Goal: Task Accomplishment & Management: Use online tool/utility

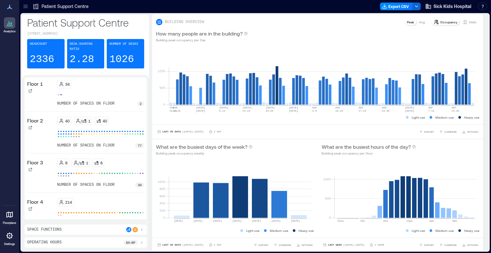
click at [24, 5] on icon at bounding box center [25, 6] width 6 height 6
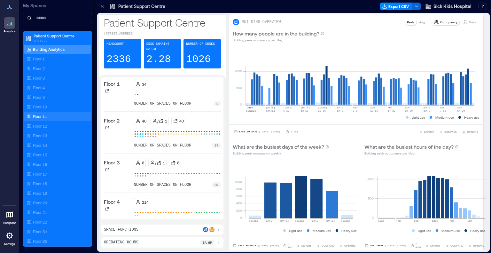
click at [43, 117] on p "Floor 11" at bounding box center [40, 116] width 14 height 5
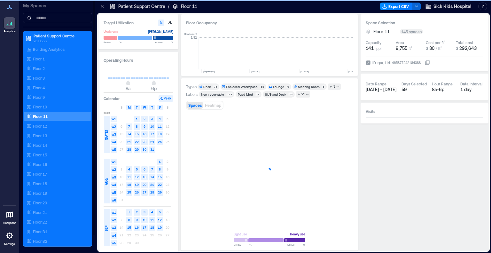
scroll to position [0, 1393]
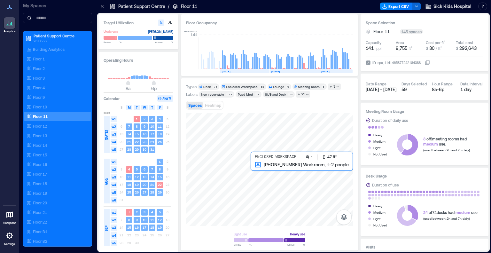
click at [253, 169] on div at bounding box center [269, 169] width 167 height 113
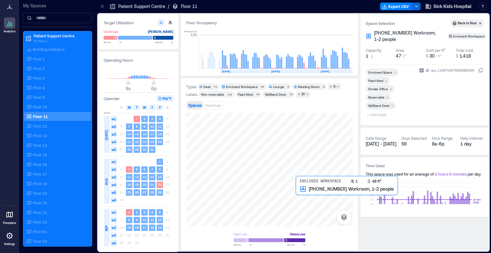
click at [298, 195] on div at bounding box center [269, 169] width 167 height 113
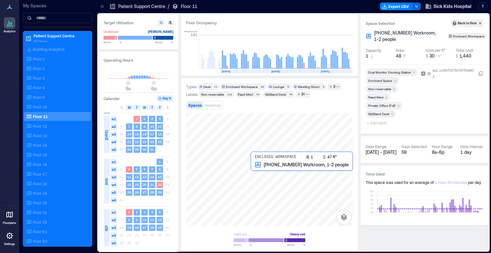
click at [254, 170] on div at bounding box center [269, 169] width 167 height 113
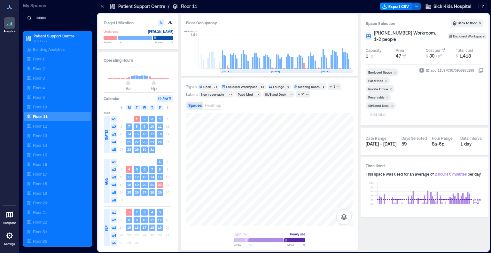
click at [392, 89] on icon "Remove Private Office" at bounding box center [391, 89] width 4 height 4
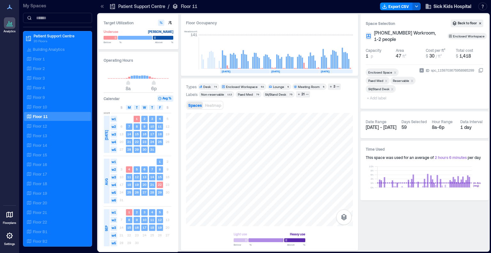
click at [378, 102] on span "+ Add label" at bounding box center [377, 97] width 23 height 9
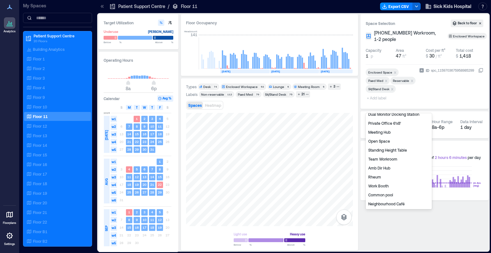
scroll to position [86, 0]
click at [393, 125] on div "Private Office 6'x8'" at bounding box center [399, 122] width 64 height 9
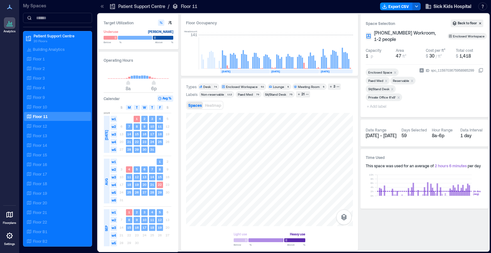
drag, startPoint x: 42, startPoint y: 126, endPoint x: 124, endPoint y: 134, distance: 82.6
click at [42, 126] on p "Floor 12" at bounding box center [40, 125] width 14 height 5
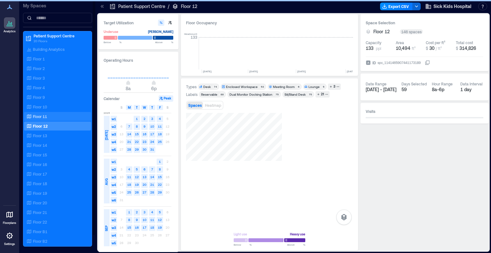
scroll to position [0, 999]
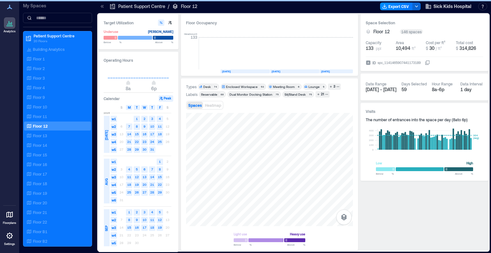
click at [102, 4] on icon at bounding box center [102, 6] width 6 height 6
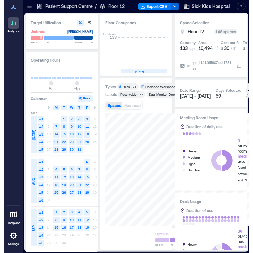
scroll to position [0, 1105]
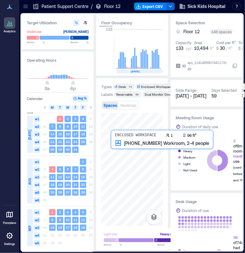
click at [118, 158] on div at bounding box center [132, 169] width 62 height 113
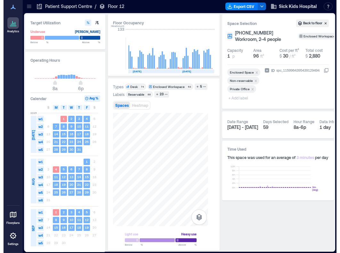
scroll to position [0, 1062]
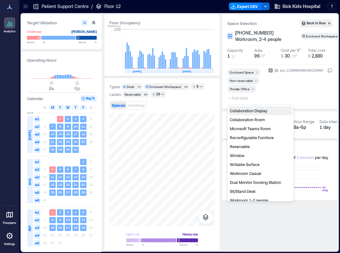
click at [238, 98] on span "+ Add label" at bounding box center [238, 97] width 23 height 9
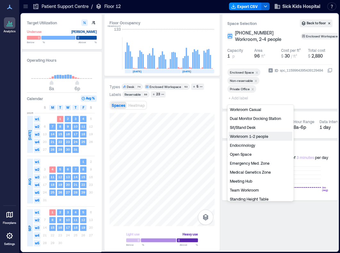
scroll to position [95, 0]
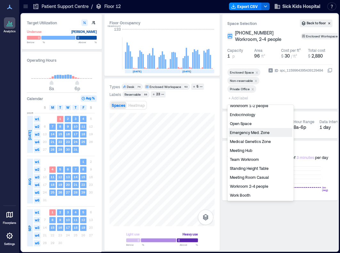
click at [261, 133] on div "Emergency Med. Zone" at bounding box center [260, 132] width 64 height 9
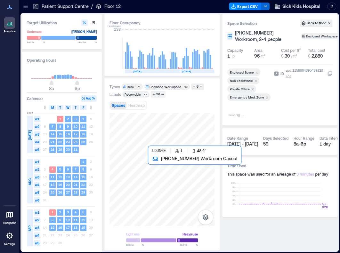
click at [153, 163] on div at bounding box center [161, 169] width 105 height 113
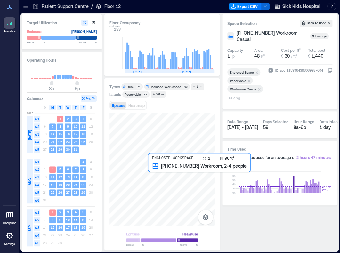
click at [155, 177] on div at bounding box center [161, 169] width 105 height 113
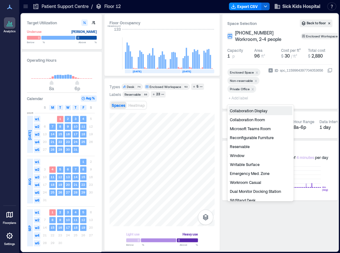
click at [238, 99] on span "+ Add label" at bounding box center [238, 97] width 23 height 9
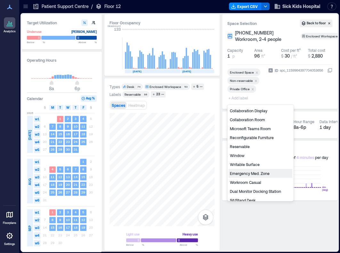
click at [244, 173] on div "Emergency Med. Zone" at bounding box center [260, 173] width 64 height 9
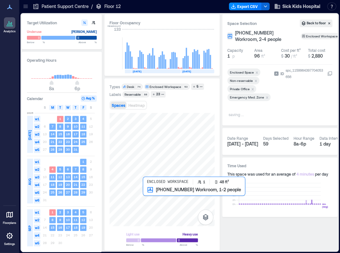
click at [143, 195] on div at bounding box center [161, 169] width 105 height 113
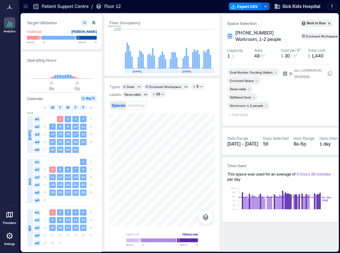
click at [249, 87] on icon "Remove Reservable" at bounding box center [249, 89] width 4 height 4
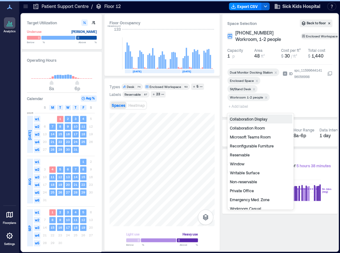
click at [244, 105] on span "+ Add label" at bounding box center [238, 106] width 23 height 9
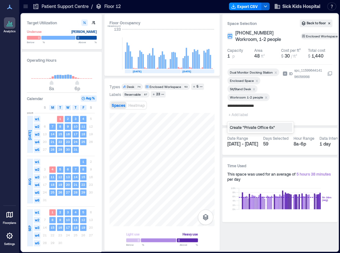
type input "**********"
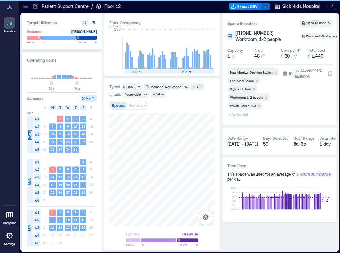
click at [266, 97] on icon "Remove Workroom 1-2 people" at bounding box center [265, 97] width 4 height 4
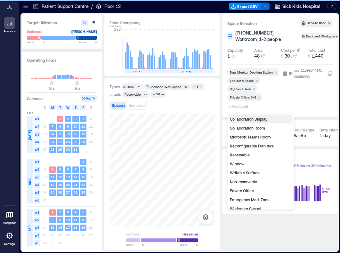
click at [238, 106] on span "+ Add label" at bounding box center [238, 106] width 23 height 9
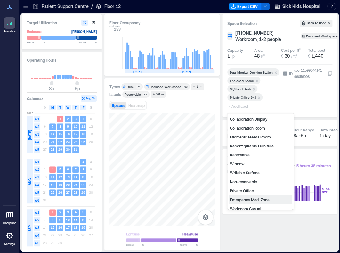
click at [259, 198] on div "Emergency Med. Zone" at bounding box center [260, 199] width 64 height 9
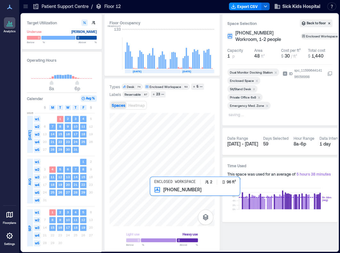
click at [156, 197] on div at bounding box center [161, 169] width 105 height 113
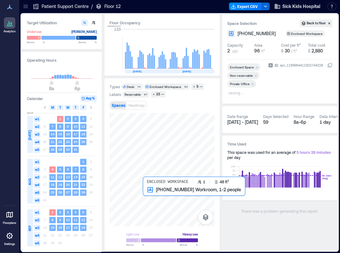
click at [145, 196] on div at bounding box center [161, 169] width 105 height 113
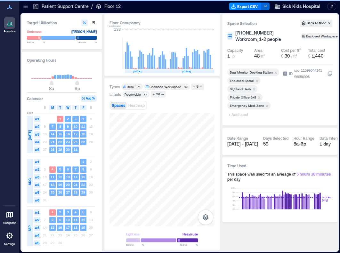
click at [238, 116] on span "+ Add label" at bounding box center [238, 114] width 23 height 9
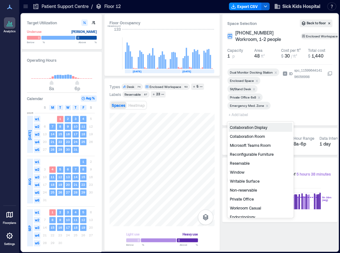
click at [250, 189] on div "Non-reservable" at bounding box center [260, 189] width 64 height 9
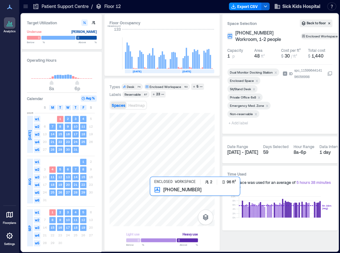
click at [157, 197] on div at bounding box center [161, 169] width 105 height 113
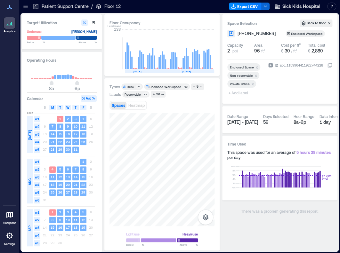
click at [244, 94] on span "+ Add label" at bounding box center [238, 92] width 23 height 9
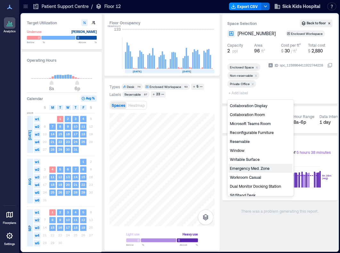
click at [254, 170] on div "Emergency Med. Zone" at bounding box center [260, 168] width 64 height 9
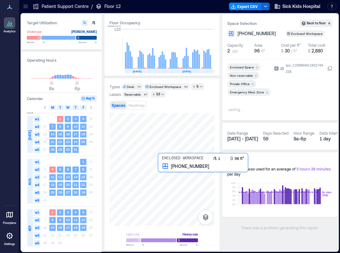
click at [161, 178] on div at bounding box center [161, 169] width 105 height 113
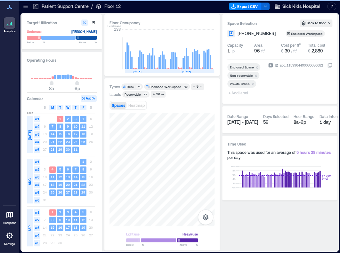
click at [244, 93] on span "+ Add label" at bounding box center [238, 92] width 23 height 9
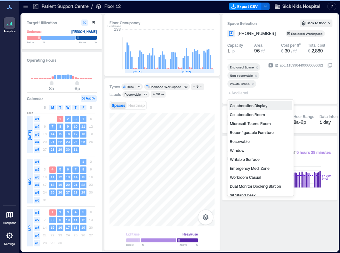
click at [247, 167] on div "Emergency Med. Zone" at bounding box center [260, 168] width 64 height 9
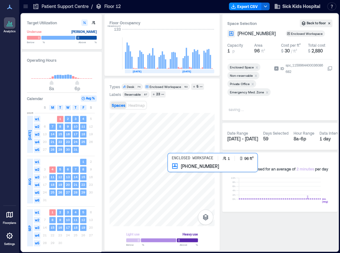
click at [173, 177] on div at bounding box center [161, 169] width 105 height 113
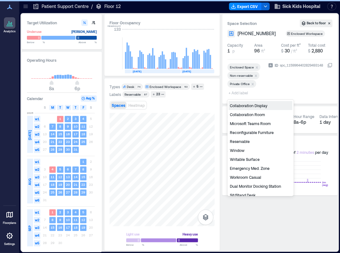
click at [244, 94] on span "+ Add label" at bounding box center [238, 92] width 23 height 9
click at [251, 169] on div "Emergency Med. Zone" at bounding box center [260, 168] width 64 height 9
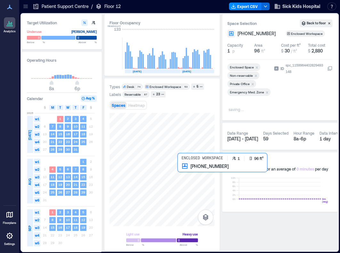
click at [182, 169] on div at bounding box center [161, 169] width 105 height 113
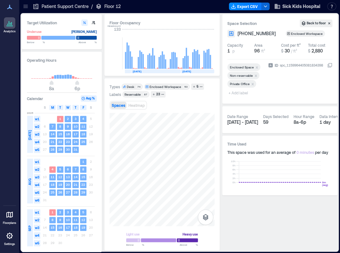
click at [233, 94] on span "+ Add label" at bounding box center [238, 92] width 23 height 9
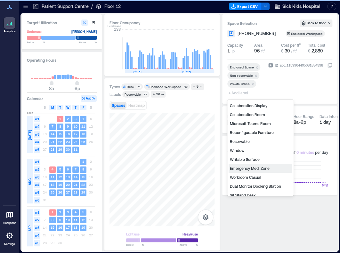
click at [247, 169] on div "Emergency Med. Zone" at bounding box center [260, 168] width 64 height 9
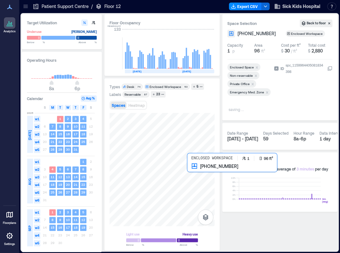
drag, startPoint x: 216, startPoint y: 185, endPoint x: 201, endPoint y: 183, distance: 15.2
click at [193, 177] on div at bounding box center [161, 169] width 105 height 113
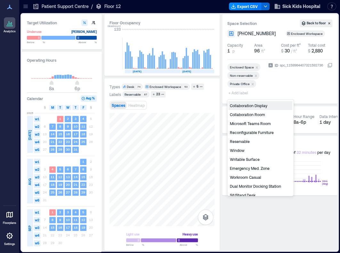
click at [238, 92] on span "+ Add label" at bounding box center [238, 92] width 23 height 9
click at [248, 169] on div "Emergency Med. Zone" at bounding box center [260, 168] width 64 height 9
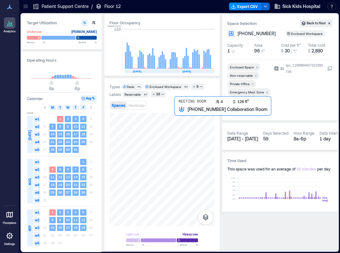
click at [178, 118] on div at bounding box center [161, 169] width 105 height 113
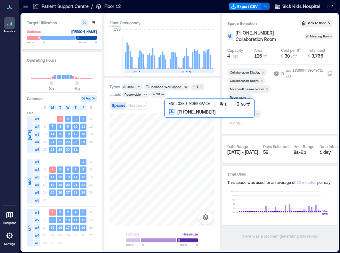
click at [171, 123] on div at bounding box center [161, 169] width 105 height 113
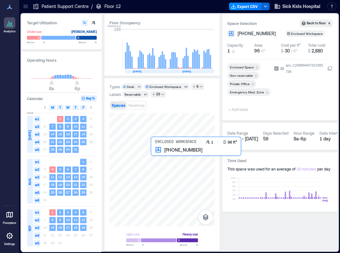
click at [158, 154] on div at bounding box center [161, 169] width 105 height 113
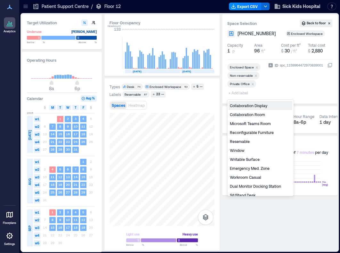
click at [243, 92] on span "+ Add label" at bounding box center [238, 92] width 23 height 9
click at [240, 167] on div "Emergency Med. Zone" at bounding box center [260, 168] width 64 height 9
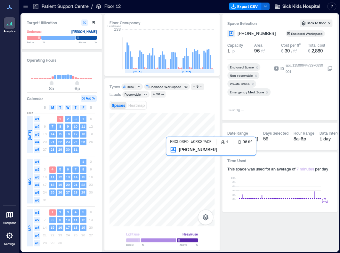
click at [175, 152] on div at bounding box center [161, 169] width 105 height 113
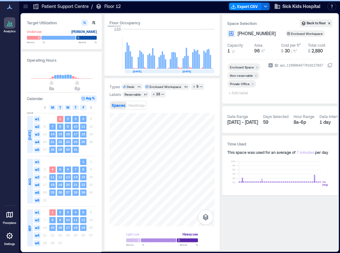
click at [237, 92] on span "+ Add label" at bounding box center [238, 92] width 23 height 9
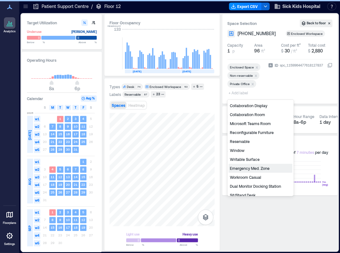
click at [251, 167] on div "Emergency Med. Zone" at bounding box center [260, 168] width 64 height 9
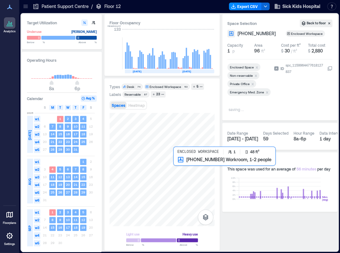
click at [177, 164] on div at bounding box center [161, 169] width 105 height 113
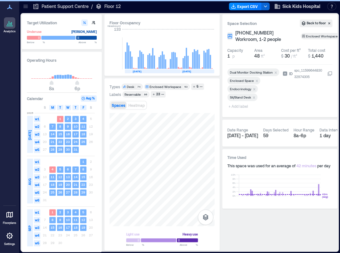
click at [239, 106] on span "+ Add label" at bounding box center [238, 106] width 23 height 9
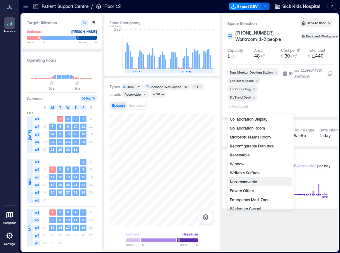
click at [239, 181] on div "Non-reservable" at bounding box center [260, 181] width 64 height 9
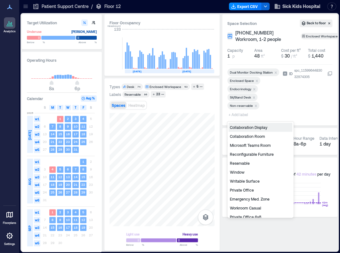
click at [237, 116] on span "+ Add label" at bounding box center [238, 114] width 23 height 9
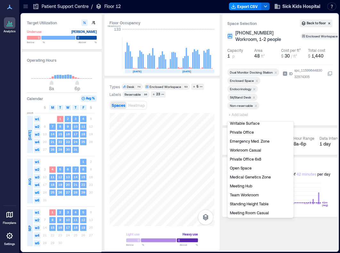
scroll to position [77, 0]
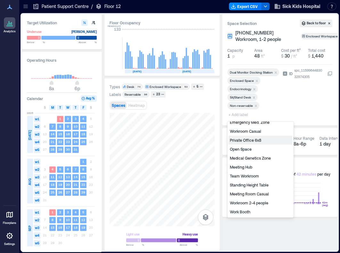
click at [248, 140] on div "Private Office 6x8" at bounding box center [260, 140] width 64 height 9
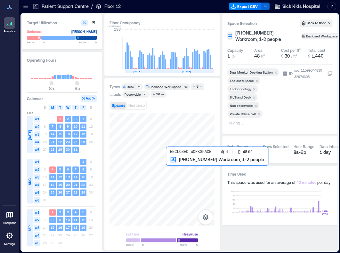
click at [167, 169] on div at bounding box center [161, 169] width 105 height 113
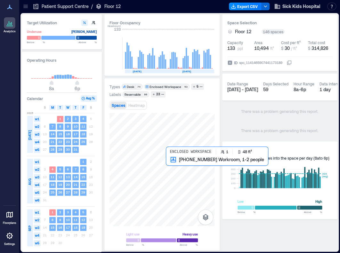
click at [168, 166] on div at bounding box center [161, 169] width 105 height 113
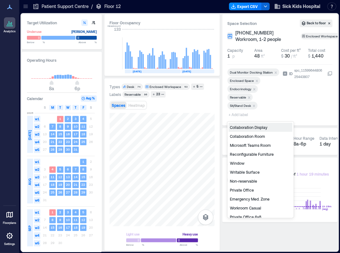
click at [242, 114] on span "+ Add label" at bounding box center [238, 114] width 23 height 9
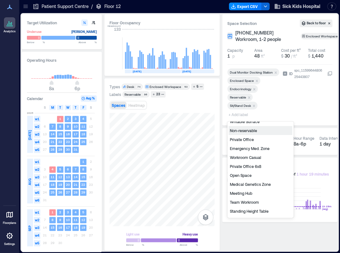
scroll to position [64, 0]
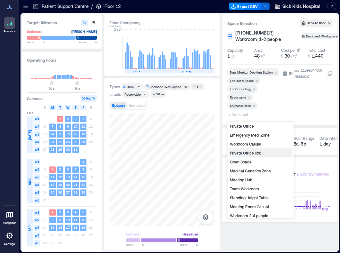
click at [247, 152] on div "Private Office 6x8" at bounding box center [260, 152] width 64 height 9
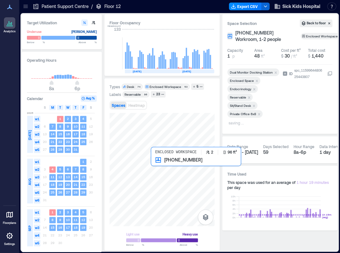
click at [157, 167] on div at bounding box center [161, 169] width 105 height 113
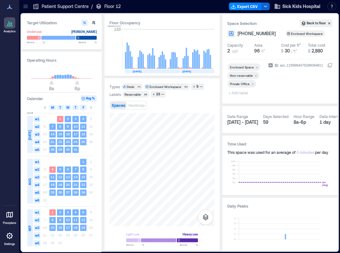
click at [239, 94] on span "+ Add label" at bounding box center [238, 92] width 23 height 9
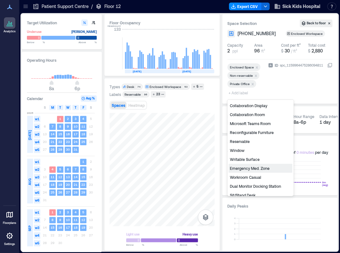
click at [260, 166] on div "Emergency Med. Zone" at bounding box center [260, 168] width 64 height 9
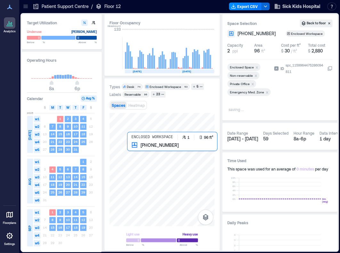
click at [134, 153] on div at bounding box center [161, 169] width 105 height 113
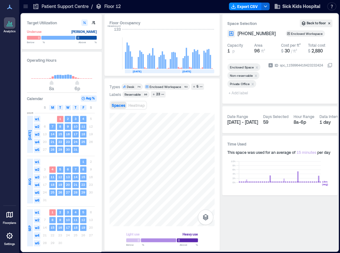
click at [240, 93] on span "+ Add label" at bounding box center [238, 92] width 23 height 9
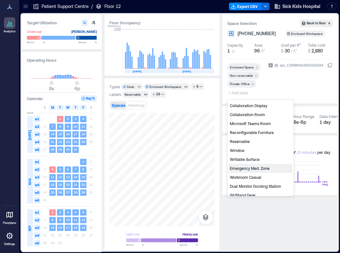
click at [251, 166] on div "Emergency Med. Zone" at bounding box center [260, 168] width 64 height 9
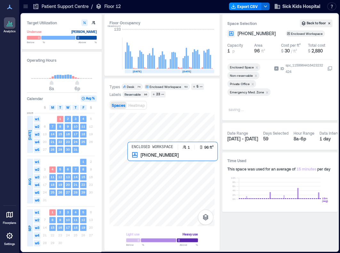
click at [134, 161] on div at bounding box center [161, 169] width 105 height 113
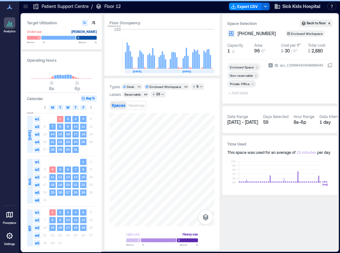
click at [239, 93] on span "+ Add label" at bounding box center [238, 92] width 23 height 9
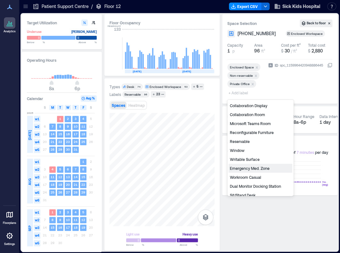
click at [247, 167] on div "Emergency Med. Zone" at bounding box center [260, 168] width 64 height 9
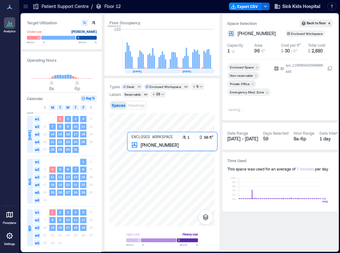
click at [133, 152] on div at bounding box center [161, 169] width 105 height 113
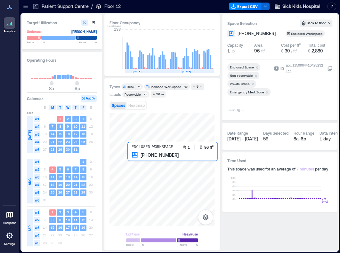
click at [135, 162] on div at bounding box center [161, 169] width 105 height 113
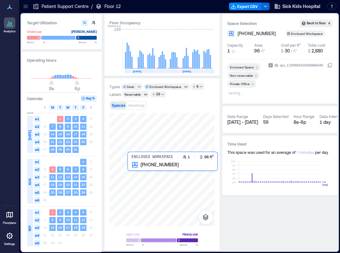
click at [137, 164] on div at bounding box center [161, 169] width 105 height 113
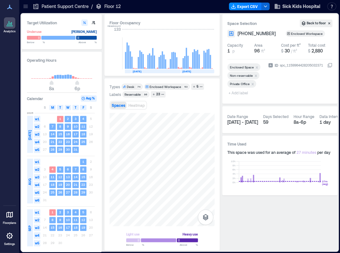
click at [239, 94] on span "+ Add label" at bounding box center [238, 92] width 23 height 9
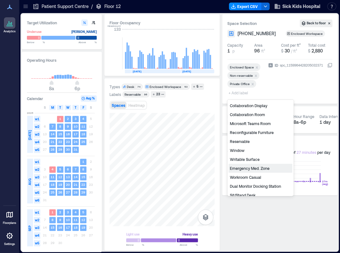
click at [261, 169] on div "Emergency Med. Zone" at bounding box center [260, 168] width 64 height 9
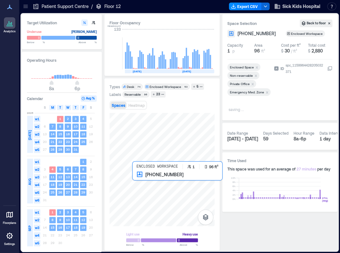
click at [139, 182] on div at bounding box center [161, 169] width 105 height 113
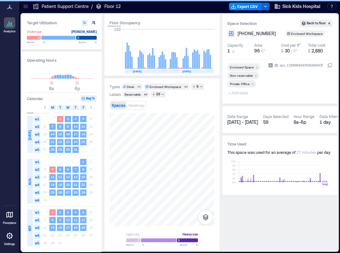
click at [237, 94] on span "+ Add label" at bounding box center [238, 92] width 23 height 9
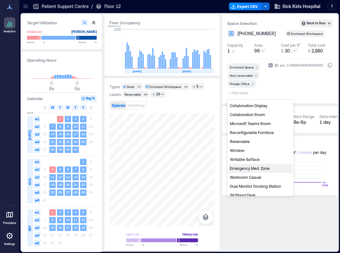
click at [248, 169] on div "Emergency Med. Zone" at bounding box center [260, 168] width 64 height 9
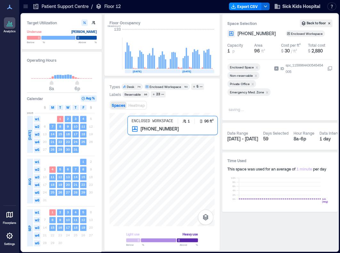
click at [138, 133] on div at bounding box center [161, 169] width 105 height 113
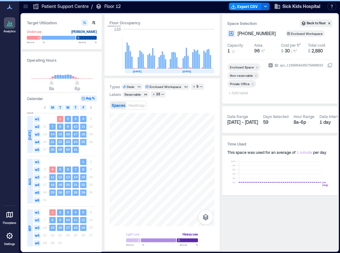
click at [234, 94] on span "+ Add label" at bounding box center [238, 92] width 23 height 9
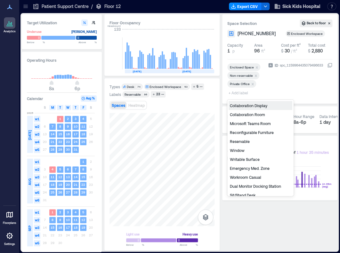
click at [256, 169] on div "Emergency Med. Zone" at bounding box center [260, 168] width 64 height 9
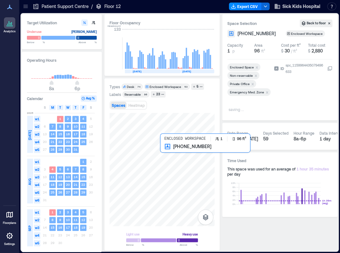
click at [165, 155] on div at bounding box center [161, 169] width 105 height 113
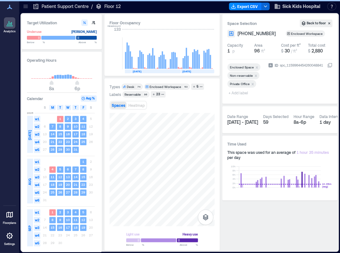
click at [238, 91] on span "+ Add label" at bounding box center [238, 92] width 23 height 9
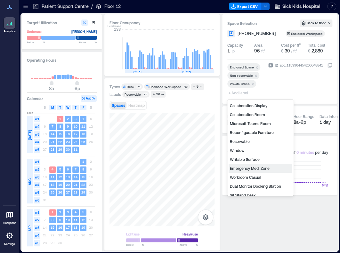
click at [244, 170] on div "Emergency Med. Zone" at bounding box center [260, 168] width 64 height 9
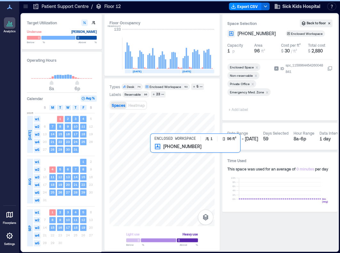
click at [156, 155] on div at bounding box center [161, 169] width 105 height 113
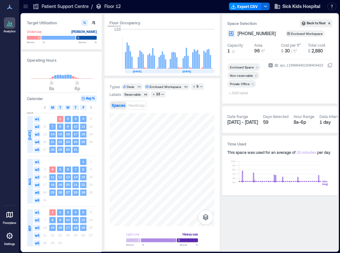
click at [242, 93] on span "+ Add label" at bounding box center [238, 92] width 23 height 9
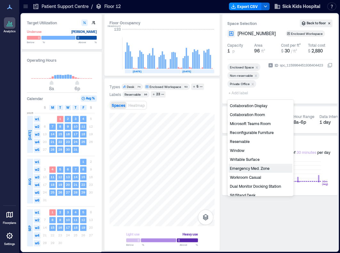
click at [245, 169] on div "Emergency Med. Zone" at bounding box center [260, 168] width 64 height 9
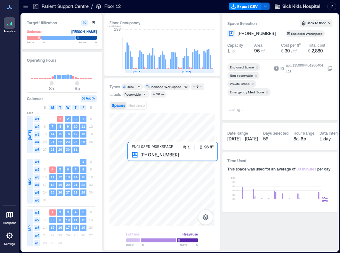
drag, startPoint x: 152, startPoint y: 161, endPoint x: 133, endPoint y: 160, distance: 18.9
click at [133, 160] on div at bounding box center [161, 169] width 105 height 113
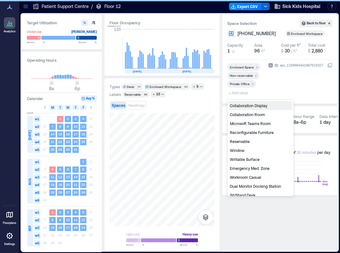
click at [239, 94] on span "+ Add label" at bounding box center [238, 92] width 23 height 9
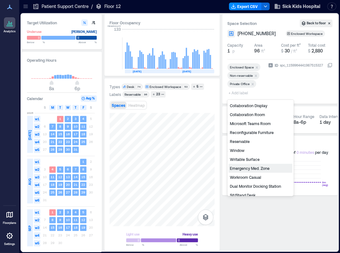
click at [255, 168] on div "Emergency Med. Zone" at bounding box center [260, 168] width 64 height 9
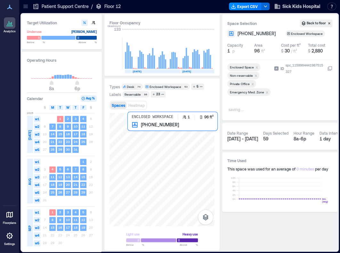
click at [134, 128] on div at bounding box center [161, 169] width 105 height 113
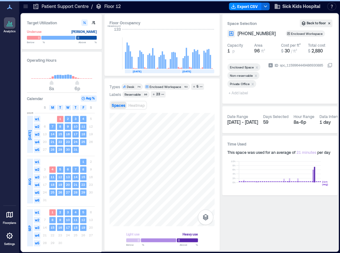
click at [235, 93] on span "+ Add label" at bounding box center [238, 92] width 23 height 9
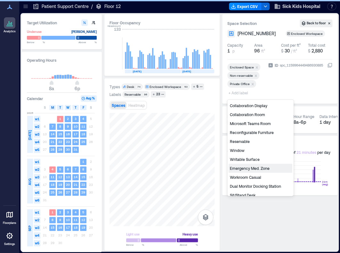
click at [264, 169] on div "Emergency Med. Zone" at bounding box center [260, 168] width 64 height 9
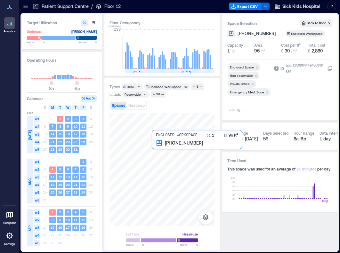
click at [153, 152] on div at bounding box center [161, 169] width 105 height 113
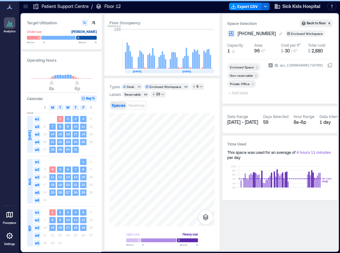
click at [247, 35] on span "12-14-028" at bounding box center [256, 33] width 38 height 6
type input "*********"
click at [239, 92] on span "+ Add label" at bounding box center [238, 92] width 23 height 9
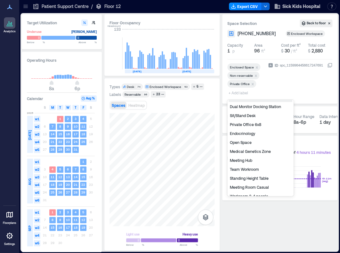
scroll to position [95, 0]
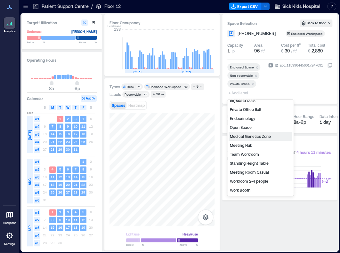
click at [256, 137] on div "Medical Genetics Zone" at bounding box center [260, 136] width 64 height 9
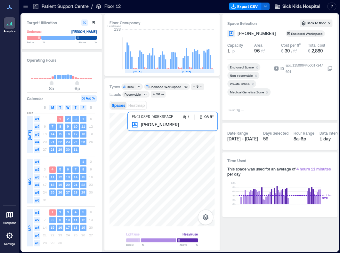
click at [136, 130] on div at bounding box center [161, 169] width 105 height 113
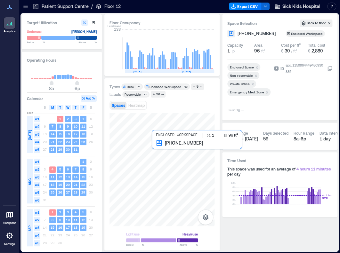
click at [156, 150] on div at bounding box center [161, 169] width 105 height 113
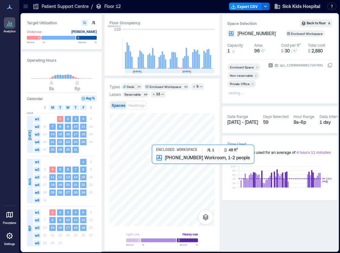
click at [155, 160] on div at bounding box center [161, 169] width 105 height 113
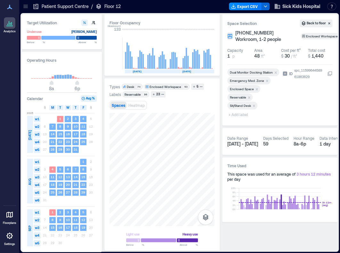
click at [241, 115] on span "+ Add label" at bounding box center [238, 114] width 23 height 9
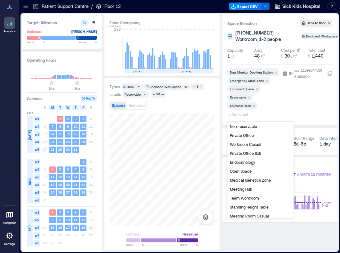
scroll to position [77, 0]
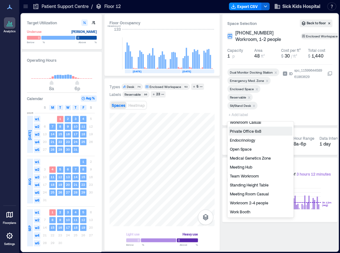
click at [253, 133] on div "Private Office 6x8" at bounding box center [260, 131] width 64 height 9
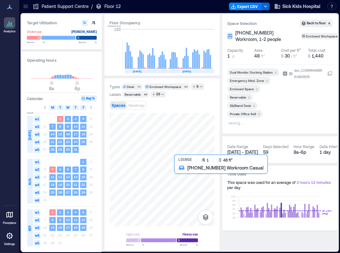
click at [179, 173] on div at bounding box center [161, 169] width 105 height 113
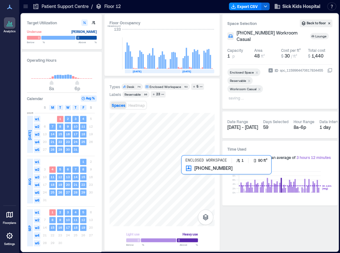
click at [190, 174] on div at bounding box center [161, 169] width 105 height 113
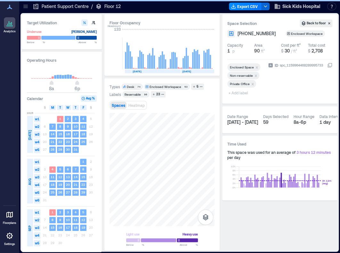
click at [238, 90] on span "+ Add label" at bounding box center [238, 92] width 23 height 9
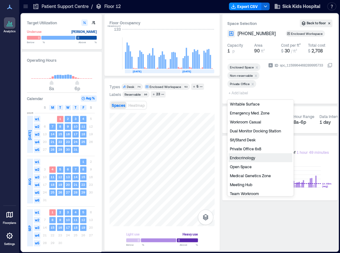
scroll to position [64, 0]
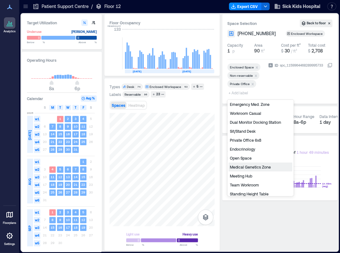
click at [253, 169] on div "Medical Genetics Zone" at bounding box center [260, 166] width 64 height 9
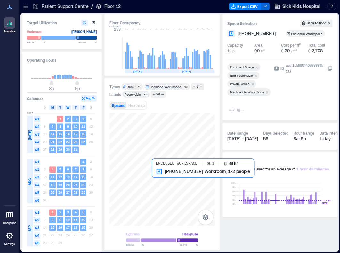
click at [159, 176] on div at bounding box center [161, 169] width 105 height 113
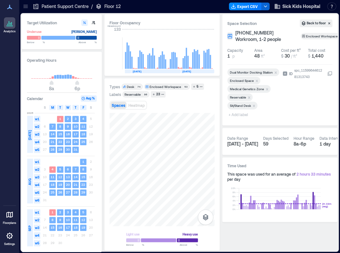
click at [233, 116] on span "+ Add label" at bounding box center [238, 114] width 23 height 9
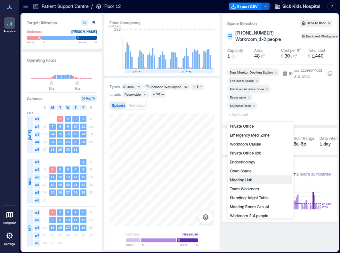
scroll to position [77, 0]
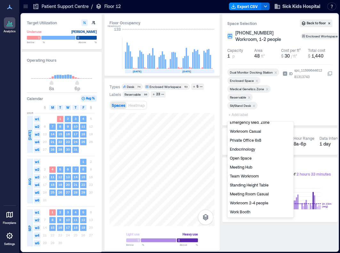
click at [239, 141] on div "Private Office 6x8" at bounding box center [260, 140] width 64 height 9
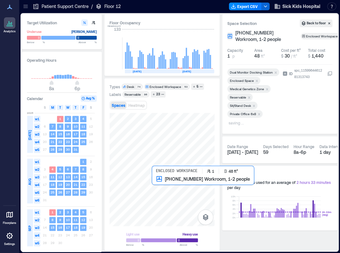
click at [156, 181] on div at bounding box center [161, 169] width 105 height 113
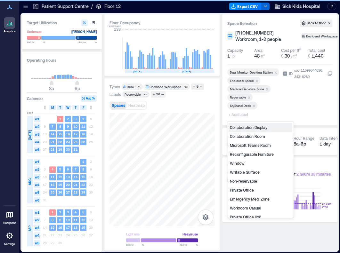
click at [237, 115] on span "+ Add label" at bounding box center [238, 114] width 23 height 9
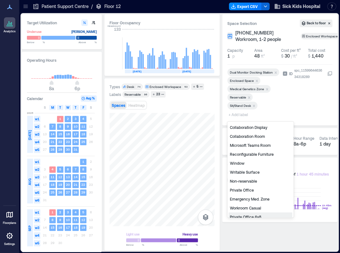
click at [262, 213] on div "Private Office 6x8" at bounding box center [260, 216] width 64 height 9
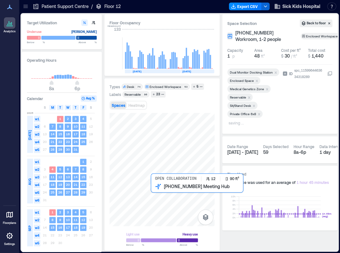
click at [154, 195] on div at bounding box center [161, 169] width 105 height 113
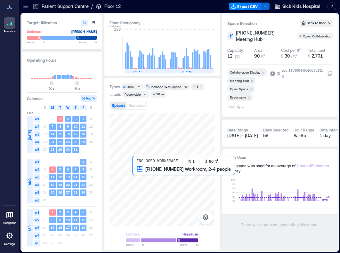
click at [138, 179] on div at bounding box center [161, 169] width 105 height 113
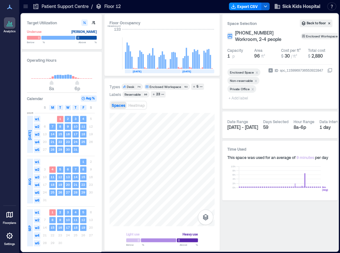
click at [239, 98] on span "+ Add label" at bounding box center [238, 97] width 23 height 9
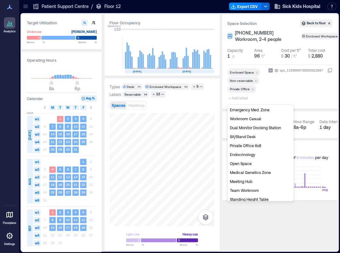
scroll to position [64, 0]
click at [247, 173] on div "Medical Genetics Zone" at bounding box center [260, 172] width 64 height 9
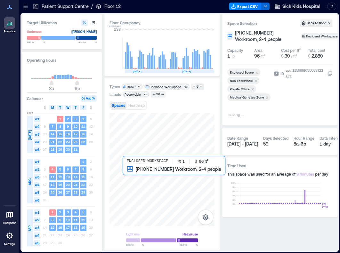
click at [129, 181] on div at bounding box center [161, 169] width 105 height 113
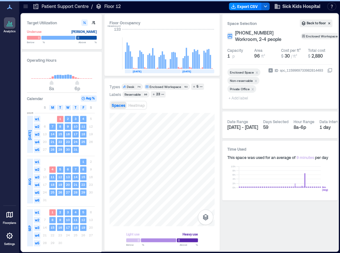
click at [238, 97] on span "+ Add label" at bounding box center [238, 97] width 23 height 9
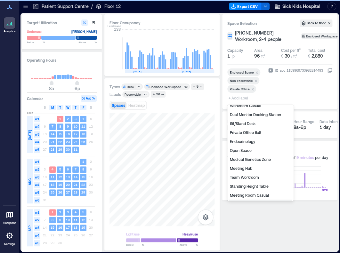
scroll to position [95, 0]
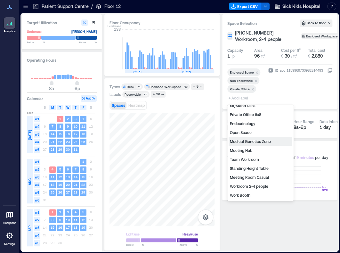
click at [248, 142] on div "Medical Genetics Zone" at bounding box center [260, 141] width 64 height 9
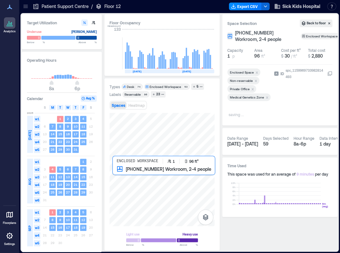
click at [116, 174] on div at bounding box center [161, 169] width 105 height 113
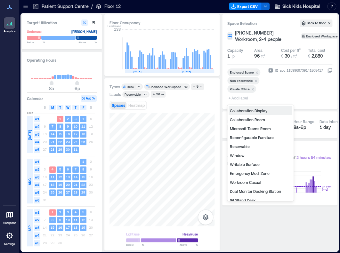
click at [240, 97] on span "+ Add label" at bounding box center [238, 97] width 23 height 9
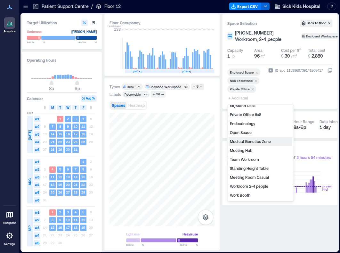
click at [254, 142] on div "Medical Genetics Zone" at bounding box center [260, 141] width 64 height 9
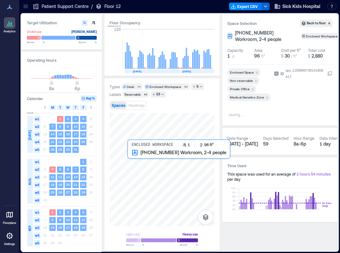
click at [136, 158] on div at bounding box center [161, 169] width 105 height 113
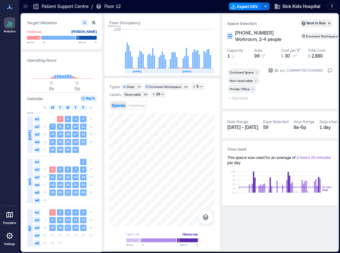
click at [244, 97] on span "+ Add label" at bounding box center [238, 97] width 23 height 9
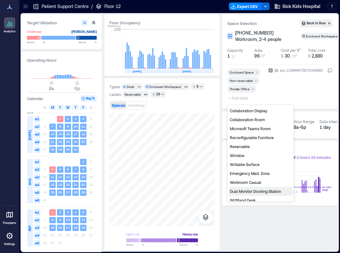
scroll to position [95, 0]
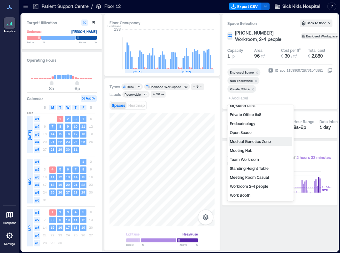
click at [257, 140] on div "Medical Genetics Zone" at bounding box center [260, 141] width 64 height 9
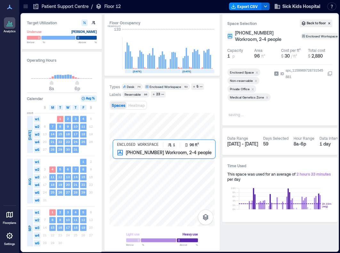
click at [120, 159] on div at bounding box center [161, 169] width 105 height 113
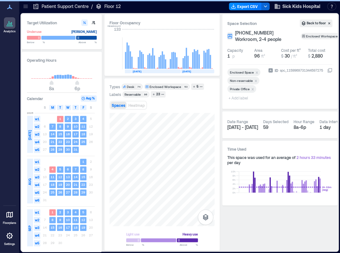
click at [237, 99] on span "+ Add label" at bounding box center [238, 97] width 23 height 9
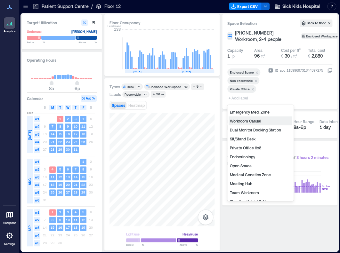
scroll to position [64, 0]
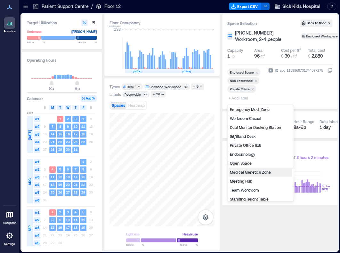
click at [254, 172] on div "Medical Genetics Zone" at bounding box center [260, 172] width 64 height 9
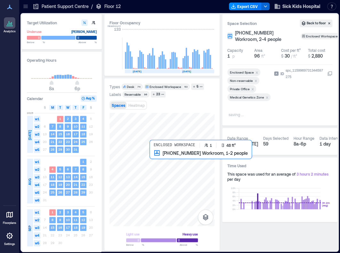
click at [155, 159] on div at bounding box center [161, 169] width 105 height 113
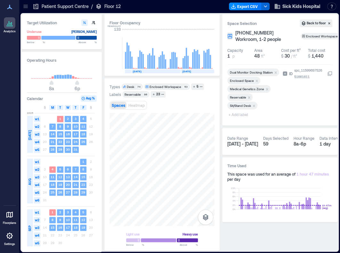
click at [235, 114] on span "+ Add label" at bounding box center [238, 114] width 23 height 9
click at [257, 217] on div "Time Used This space was used for an average of 1 hour 47 minutes per day 0h 2h…" at bounding box center [279, 189] width 115 height 65
click at [242, 115] on span "+ Add label" at bounding box center [238, 114] width 23 height 9
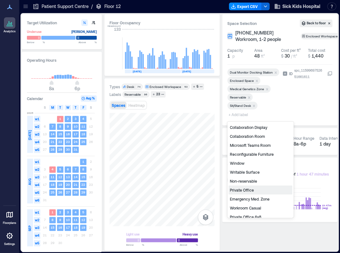
scroll to position [64, 0]
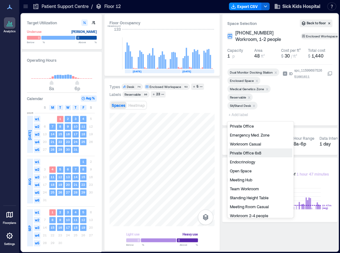
click at [247, 152] on div "Private Office 6x8" at bounding box center [260, 152] width 64 height 9
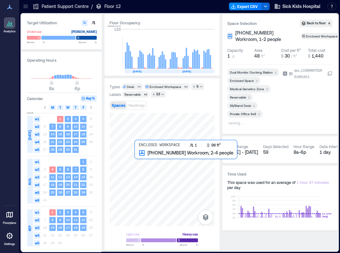
click at [145, 156] on div at bounding box center [161, 169] width 105 height 113
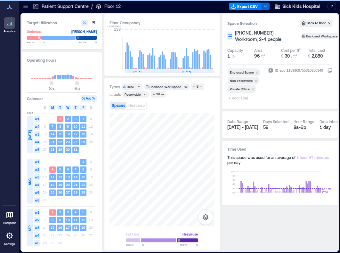
drag, startPoint x: 240, startPoint y: 97, endPoint x: 243, endPoint y: 103, distance: 6.7
click at [240, 97] on span "+ Add label" at bounding box center [238, 97] width 23 height 9
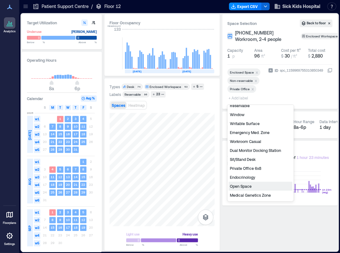
scroll to position [31, 0]
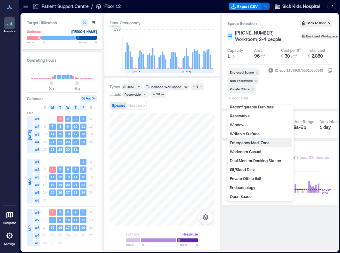
click at [257, 142] on div "Emergency Med. Zone" at bounding box center [260, 142] width 64 height 9
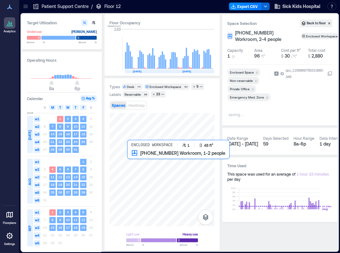
click at [130, 161] on div at bounding box center [161, 169] width 105 height 113
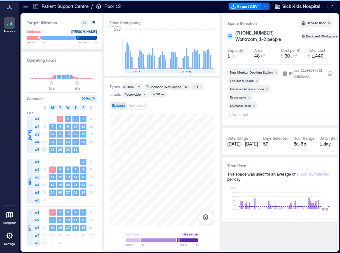
click at [245, 113] on span "+ Add label" at bounding box center [238, 114] width 23 height 9
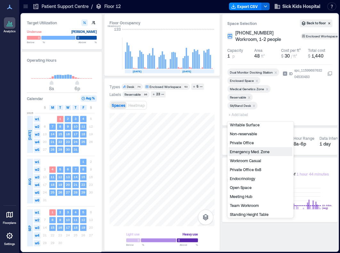
scroll to position [64, 0]
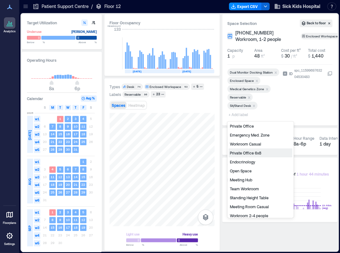
click at [255, 153] on div "Private Office 6x8" at bounding box center [260, 152] width 64 height 9
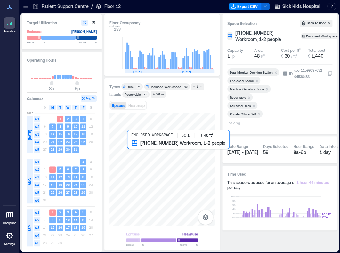
click at [130, 148] on div at bounding box center [161, 169] width 105 height 113
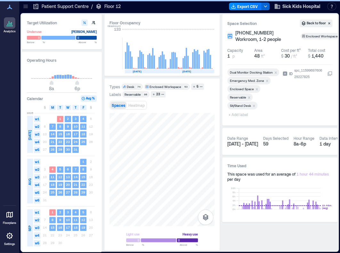
click at [237, 116] on span "+ Add label" at bounding box center [238, 114] width 23 height 9
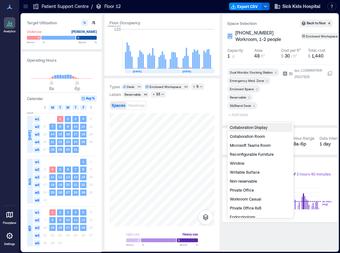
click at [247, 206] on div "Private Office 6x8" at bounding box center [260, 207] width 64 height 9
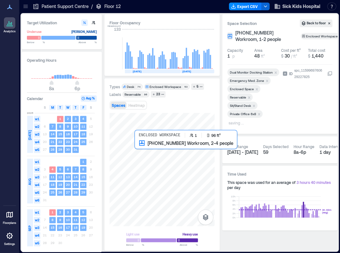
click at [142, 147] on div at bounding box center [161, 169] width 105 height 113
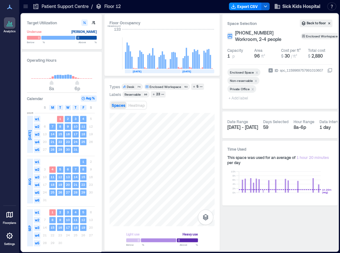
click at [234, 98] on span "+ Add label" at bounding box center [238, 97] width 23 height 9
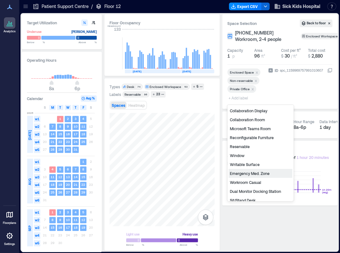
click at [250, 173] on div "Emergency Med. Zone" at bounding box center [260, 173] width 64 height 9
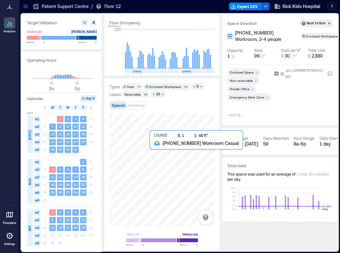
click at [151, 151] on div at bounding box center [161, 169] width 105 height 113
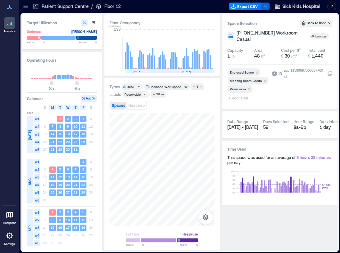
click at [265, 81] on icon "Remove Meeting Room Casual" at bounding box center [265, 81] width 2 height 2
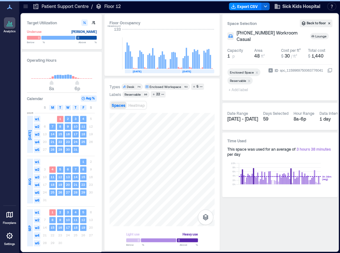
click at [235, 91] on span "+ Add label" at bounding box center [238, 89] width 23 height 9
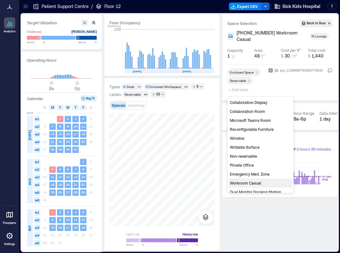
click at [254, 184] on div "Workroom Casual" at bounding box center [260, 182] width 64 height 9
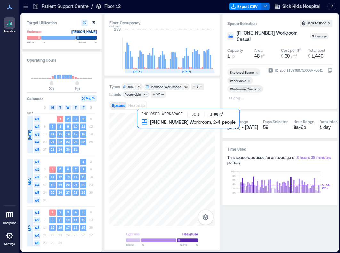
click at [142, 131] on div at bounding box center [161, 169] width 105 height 113
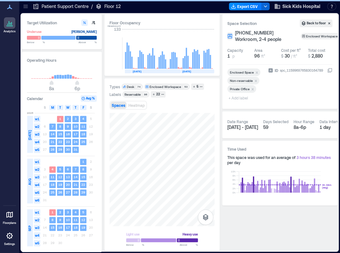
click at [238, 97] on span "+ Add label" at bounding box center [238, 97] width 23 height 9
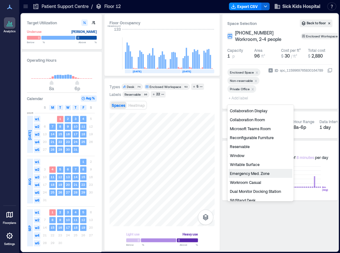
click at [262, 173] on div "Emergency Med. Zone" at bounding box center [260, 173] width 64 height 9
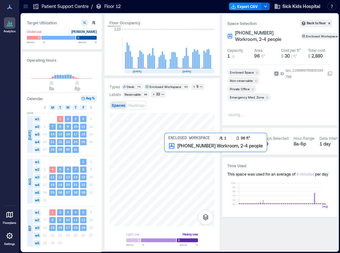
click at [167, 149] on div at bounding box center [161, 169] width 105 height 113
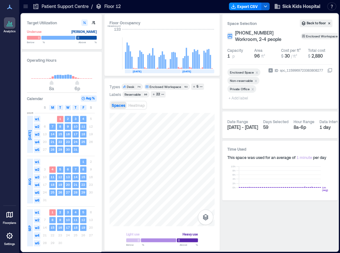
click at [241, 98] on span "+ Add label" at bounding box center [238, 97] width 23 height 9
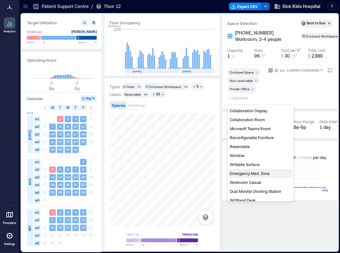
click at [264, 174] on div "Emergency Med. Zone" at bounding box center [260, 173] width 64 height 9
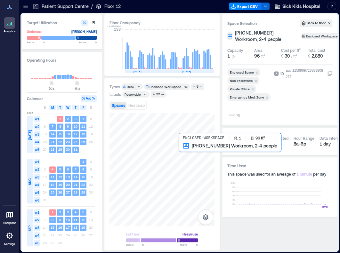
click at [185, 151] on div at bounding box center [161, 169] width 105 height 113
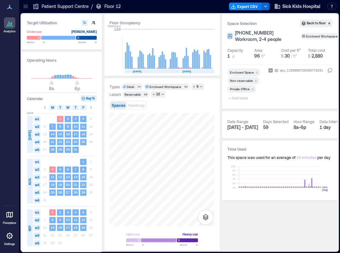
click at [238, 98] on span "+ Add label" at bounding box center [238, 97] width 23 height 9
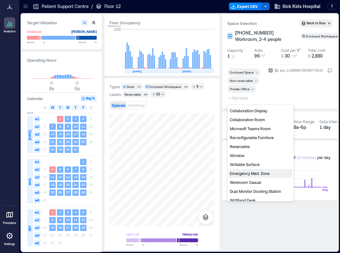
click at [255, 171] on div "Emergency Med. Zone" at bounding box center [260, 173] width 64 height 9
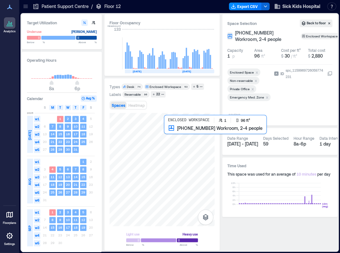
click at [171, 134] on div at bounding box center [161, 169] width 105 height 113
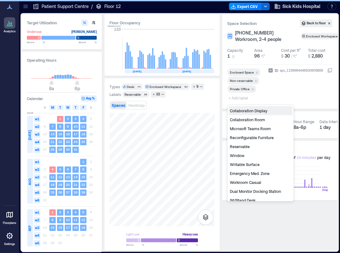
click at [238, 97] on span "+ Add label" at bounding box center [238, 97] width 23 height 9
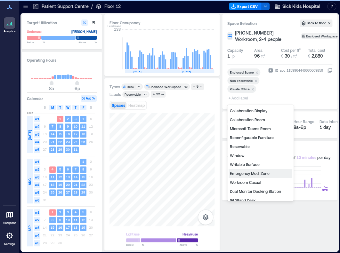
click at [240, 170] on div "Emergency Med. Zone" at bounding box center [260, 173] width 64 height 9
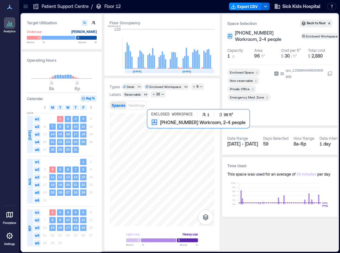
click at [153, 131] on div at bounding box center [161, 169] width 105 height 113
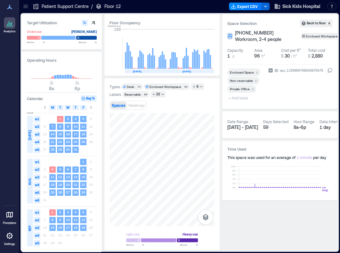
click at [242, 98] on span "+ Add label" at bounding box center [238, 97] width 23 height 9
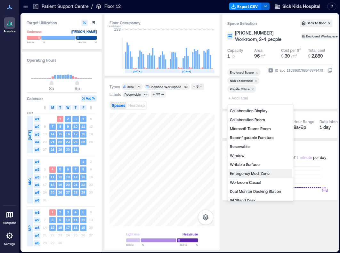
click at [257, 175] on div "Emergency Med. Zone" at bounding box center [260, 173] width 64 height 9
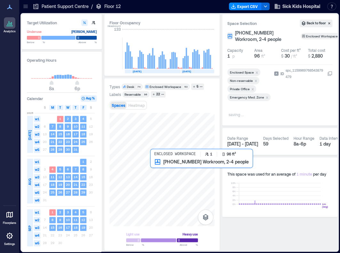
click at [155, 167] on div at bounding box center [161, 169] width 105 height 113
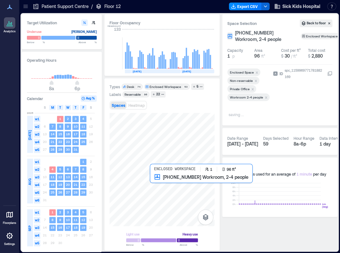
click at [157, 183] on div at bounding box center [161, 169] width 105 height 113
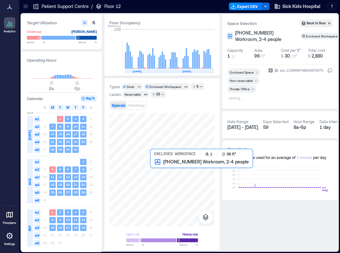
click at [156, 174] on div at bounding box center [161, 169] width 105 height 113
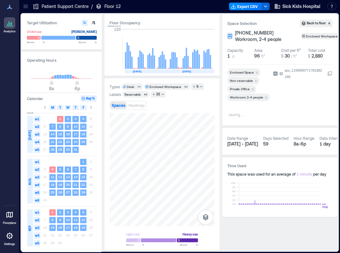
click at [266, 97] on icon "Remove Workroom 2-4 people" at bounding box center [265, 97] width 4 height 4
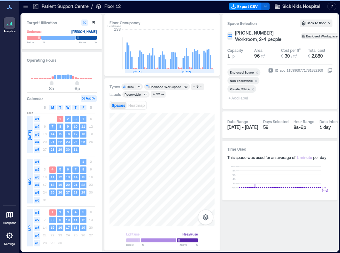
click at [238, 98] on span "+ Add label" at bounding box center [238, 97] width 23 height 9
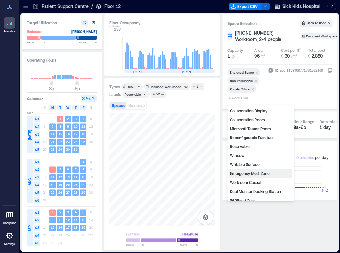
click at [258, 174] on div "Emergency Med. Zone" at bounding box center [260, 173] width 64 height 9
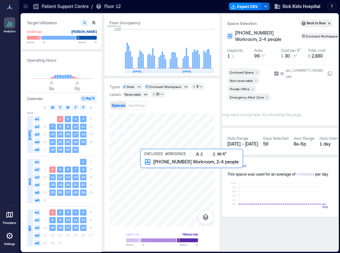
click at [144, 166] on div at bounding box center [161, 169] width 105 height 113
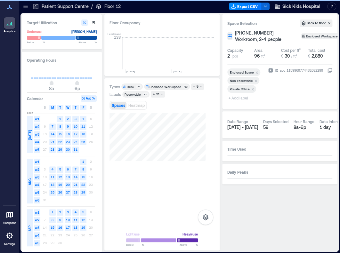
scroll to position [0, 1040]
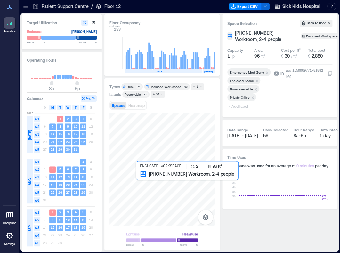
click at [144, 188] on div at bounding box center [161, 169] width 105 height 113
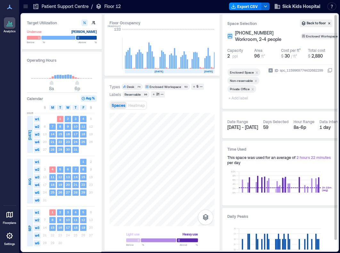
click at [243, 98] on span "+ Add label" at bounding box center [238, 97] width 23 height 9
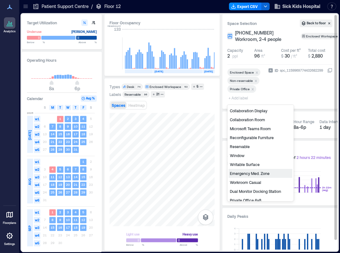
click at [243, 174] on div "Emergency Med. Zone" at bounding box center [260, 173] width 64 height 9
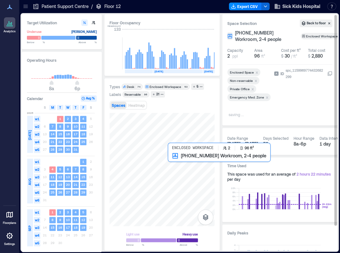
click at [179, 164] on div at bounding box center [161, 169] width 105 height 113
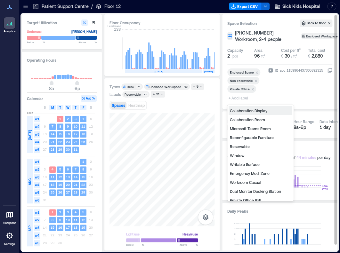
click at [241, 98] on span "+ Add label" at bounding box center [238, 97] width 23 height 9
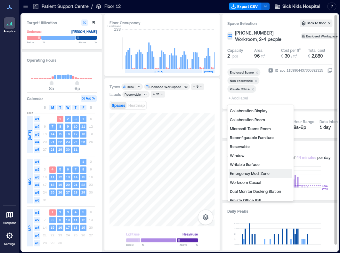
click at [243, 174] on div "Emergency Med. Zone" at bounding box center [260, 173] width 64 height 9
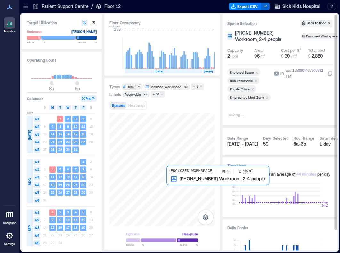
drag, startPoint x: 164, startPoint y: 190, endPoint x: 177, endPoint y: 185, distance: 13.4
click at [177, 185] on div at bounding box center [161, 169] width 105 height 113
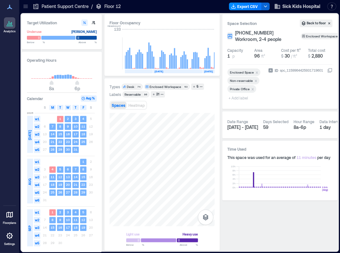
click at [240, 98] on span "+ Add label" at bounding box center [238, 97] width 23 height 9
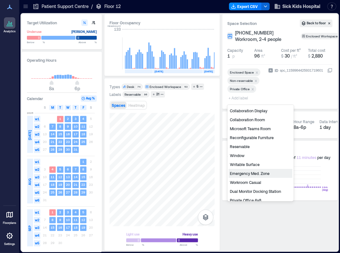
click at [253, 174] on div "Emergency Med. Zone" at bounding box center [260, 173] width 64 height 9
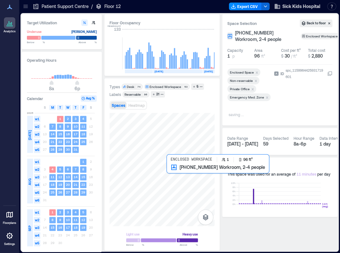
click at [181, 171] on div at bounding box center [161, 169] width 105 height 113
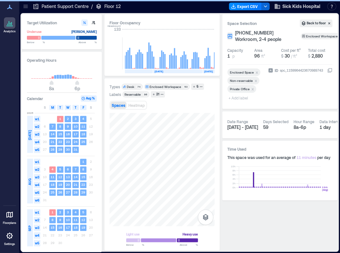
click at [242, 98] on span "+ Add label" at bounding box center [238, 97] width 23 height 9
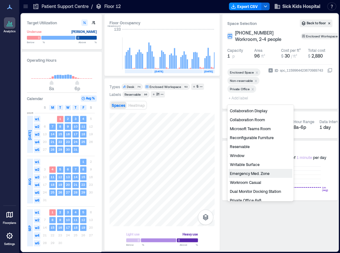
click at [247, 175] on div "Emergency Med. Zone" at bounding box center [260, 173] width 64 height 9
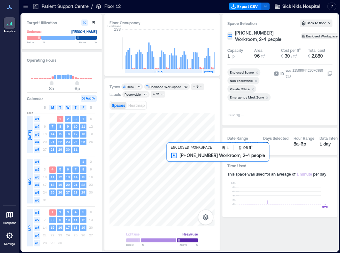
click at [172, 165] on div at bounding box center [161, 169] width 105 height 113
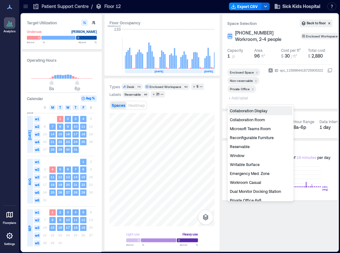
click at [237, 98] on span "+ Add label" at bounding box center [238, 97] width 23 height 9
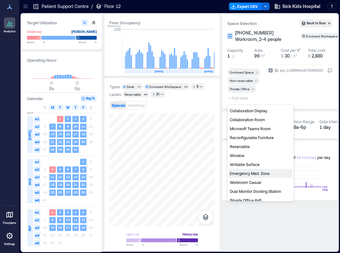
click at [252, 170] on div "Emergency Med. Zone" at bounding box center [260, 173] width 64 height 9
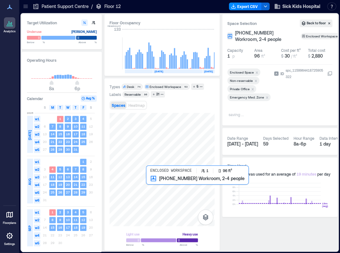
click at [154, 189] on div at bounding box center [161, 169] width 105 height 113
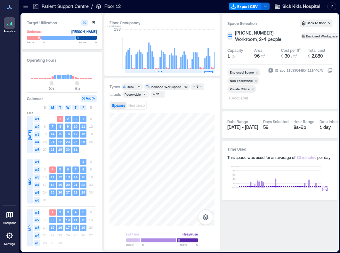
click at [240, 98] on span "+ Add label" at bounding box center [238, 97] width 23 height 9
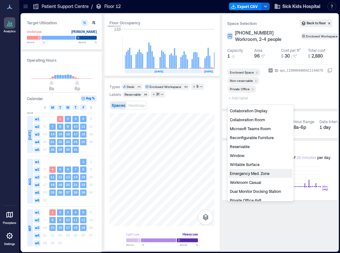
click at [246, 174] on div "Emergency Med. Zone" at bounding box center [260, 173] width 64 height 9
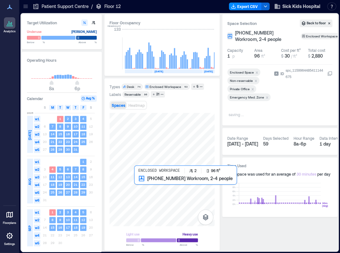
click at [136, 191] on div at bounding box center [161, 169] width 105 height 113
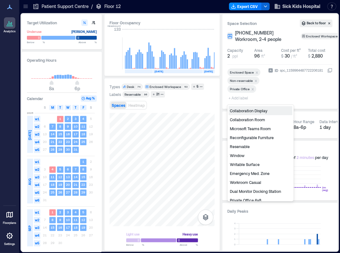
click at [234, 99] on span "+ Add label" at bounding box center [238, 97] width 23 height 9
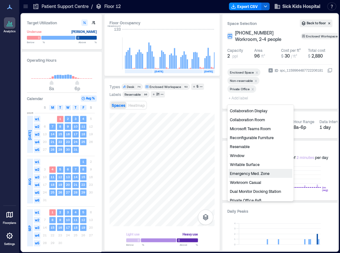
click at [254, 174] on div "Emergency Med. Zone" at bounding box center [260, 173] width 64 height 9
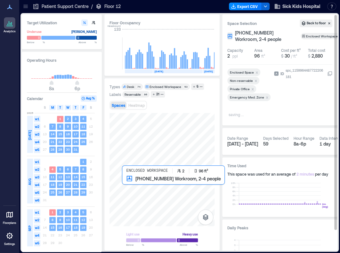
click at [126, 193] on div at bounding box center [161, 169] width 105 height 113
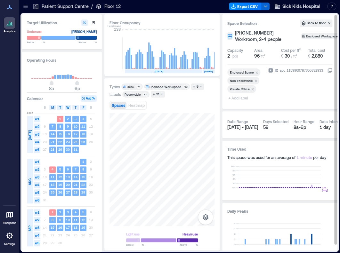
click at [244, 98] on span "+ Add label" at bounding box center [238, 97] width 23 height 9
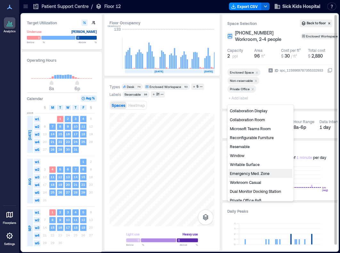
click at [249, 172] on div "Emergency Med. Zone" at bounding box center [260, 173] width 64 height 9
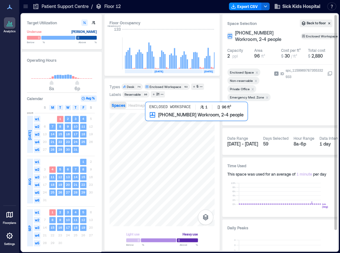
click at [148, 127] on div at bounding box center [161, 169] width 105 height 113
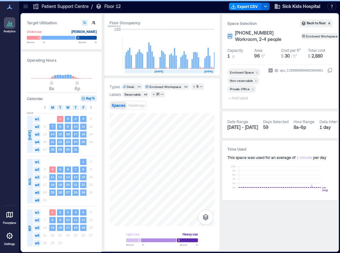
click at [233, 98] on span "+ Add label" at bounding box center [238, 97] width 23 height 9
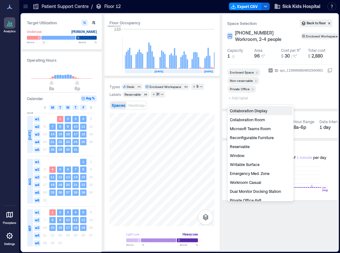
click at [248, 174] on div "Emergency Med. Zone" at bounding box center [260, 173] width 64 height 9
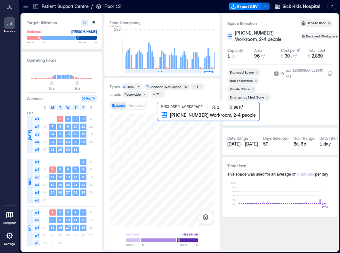
click at [160, 121] on div at bounding box center [161, 169] width 105 height 113
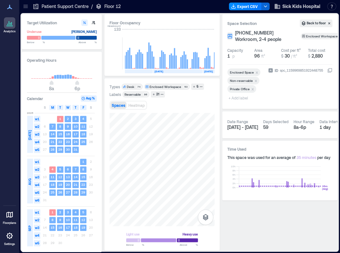
click at [242, 98] on span "+ Add label" at bounding box center [238, 97] width 23 height 9
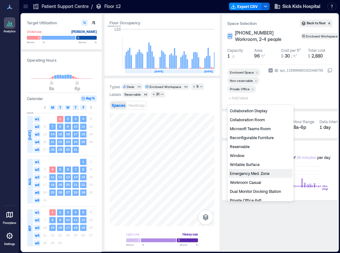
click at [259, 172] on div "Emergency Med. Zone" at bounding box center [260, 173] width 64 height 9
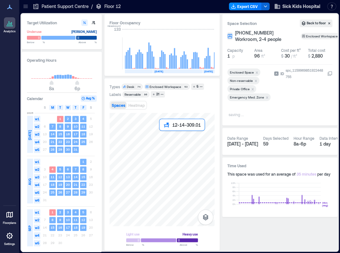
click at [161, 134] on div at bounding box center [161, 169] width 105 height 113
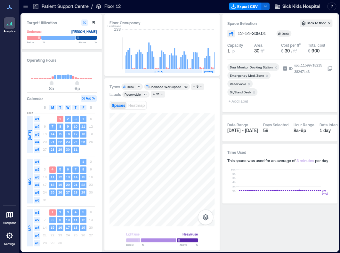
click at [248, 83] on icon "Remove Reservable" at bounding box center [249, 84] width 4 height 4
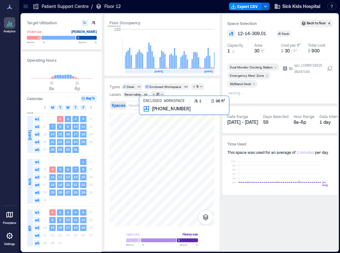
click at [146, 124] on div at bounding box center [161, 169] width 105 height 113
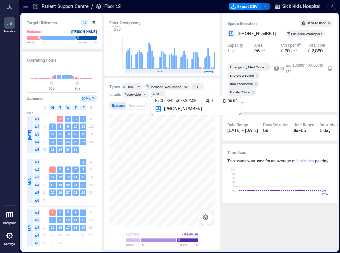
click at [156, 124] on div at bounding box center [161, 169] width 105 height 113
click at [169, 124] on div at bounding box center [161, 169] width 105 height 113
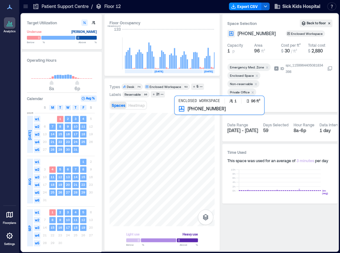
click at [181, 122] on div at bounding box center [161, 169] width 105 height 113
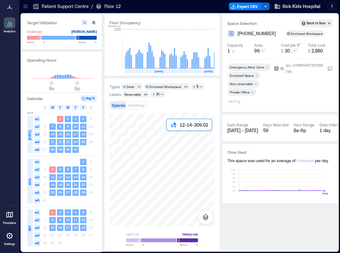
click at [170, 135] on div at bounding box center [161, 169] width 105 height 113
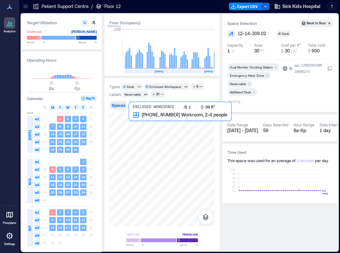
click at [136, 126] on div at bounding box center [161, 169] width 105 height 113
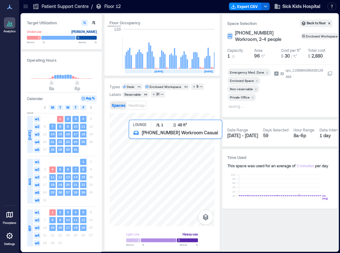
click at [137, 139] on div at bounding box center [161, 169] width 105 height 113
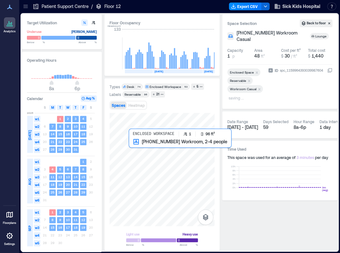
click at [136, 153] on div at bounding box center [161, 169] width 105 height 113
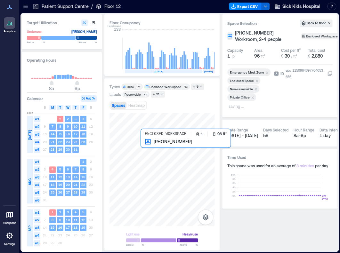
click at [150, 153] on div at bounding box center [161, 169] width 105 height 113
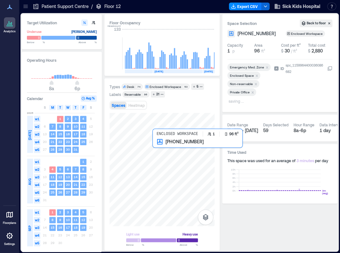
click at [161, 153] on div at bounding box center [161, 169] width 105 height 113
click at [171, 156] on div at bounding box center [161, 169] width 105 height 113
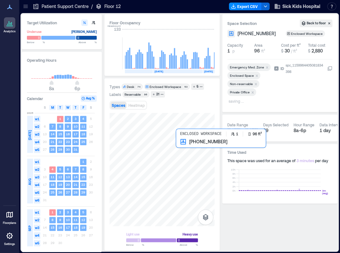
click at [181, 153] on div at bounding box center [161, 169] width 105 height 113
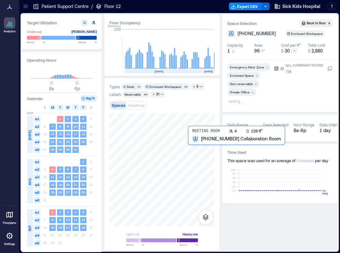
click at [193, 151] on div at bounding box center [161, 169] width 105 height 113
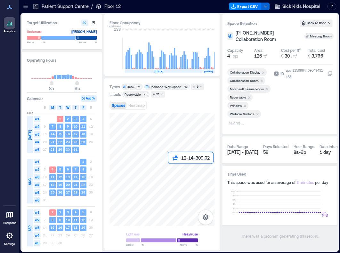
click at [171, 169] on div at bounding box center [161, 169] width 105 height 113
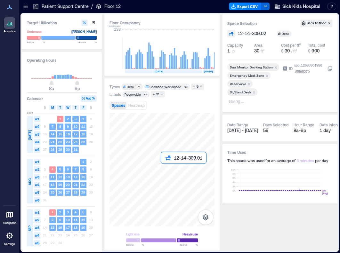
click at [164, 169] on div at bounding box center [161, 169] width 105 height 113
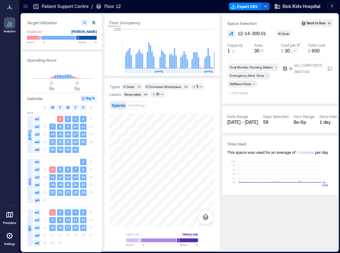
click at [238, 93] on span "+ Add label" at bounding box center [238, 92] width 23 height 9
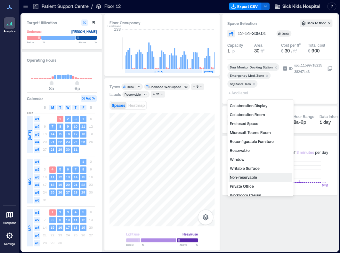
click at [251, 177] on div "Non-reservable" at bounding box center [260, 177] width 64 height 9
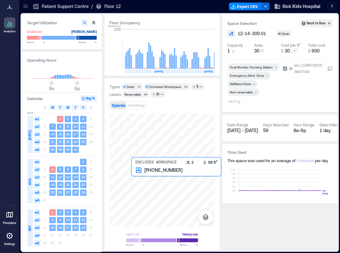
click at [141, 176] on div at bounding box center [161, 169] width 105 height 113
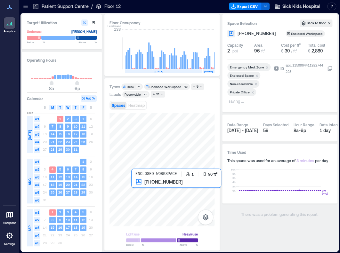
click at [143, 190] on div at bounding box center [161, 169] width 105 height 113
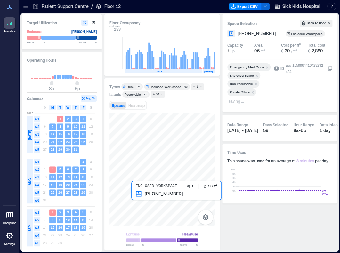
click at [143, 202] on div at bounding box center [161, 169] width 105 height 113
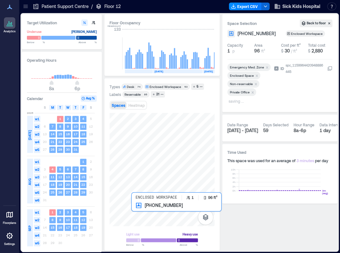
click at [144, 212] on div at bounding box center [161, 169] width 105 height 113
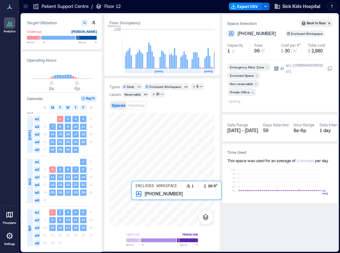
click at [139, 200] on div at bounding box center [161, 169] width 105 height 113
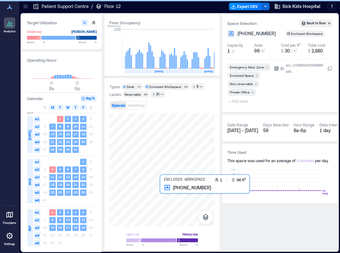
click at [174, 195] on div at bounding box center [161, 169] width 105 height 113
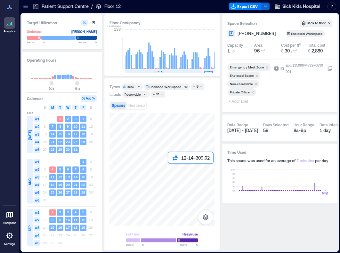
click at [174, 169] on div at bounding box center [161, 169] width 105 height 113
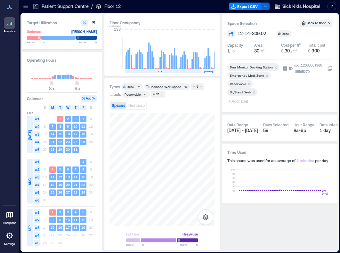
click at [247, 82] on icon "Remove Reservable" at bounding box center [249, 84] width 4 height 4
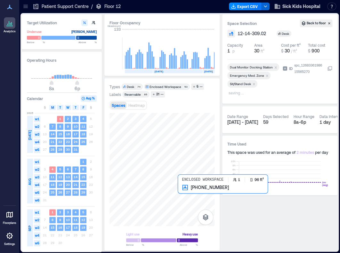
click at [187, 195] on div at bounding box center [161, 169] width 105 height 113
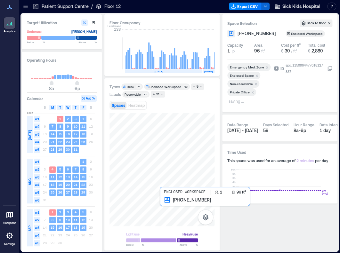
click at [165, 204] on div at bounding box center [161, 169] width 105 height 113
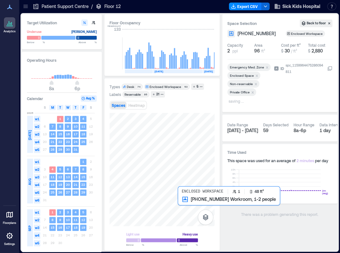
click at [182, 206] on div at bounding box center [161, 169] width 105 height 113
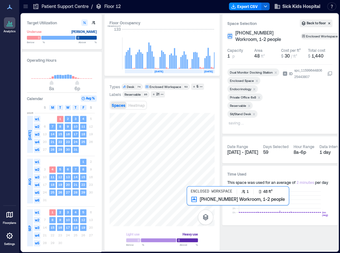
click at [190, 206] on div at bounding box center [161, 169] width 105 height 113
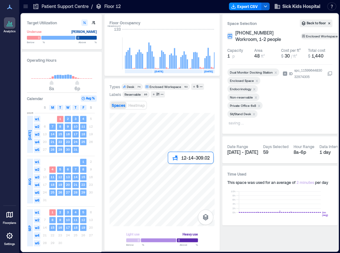
click at [171, 169] on div at bounding box center [161, 169] width 105 height 113
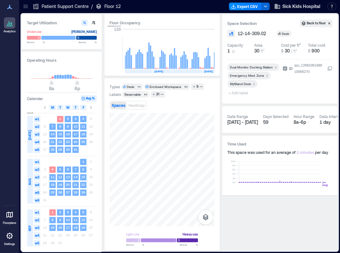
click at [244, 92] on span "+ Add label" at bounding box center [238, 92] width 23 height 9
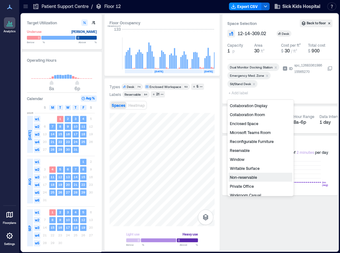
click at [253, 176] on div "Non-reservable" at bounding box center [260, 177] width 64 height 9
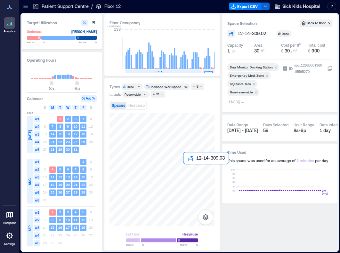
click at [187, 170] on div at bounding box center [161, 169] width 105 height 113
click at [248, 82] on icon "Remove Reservable" at bounding box center [249, 84] width 4 height 4
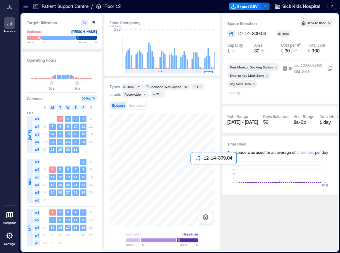
click at [194, 170] on div at bounding box center [161, 169] width 105 height 113
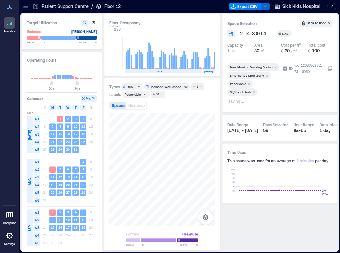
click at [249, 83] on icon "Remove Reservable" at bounding box center [249, 84] width 4 height 4
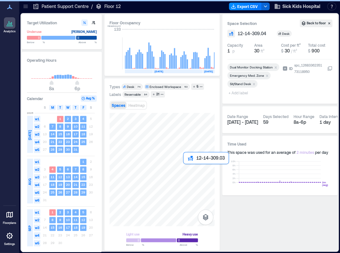
click at [187, 169] on div at bounding box center [161, 169] width 105 height 113
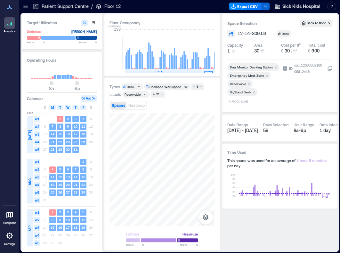
click at [249, 82] on icon "Remove Reservable" at bounding box center [249, 84] width 4 height 4
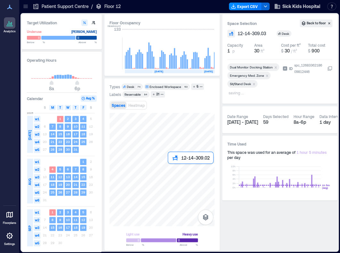
click at [171, 167] on div at bounding box center [161, 169] width 105 height 113
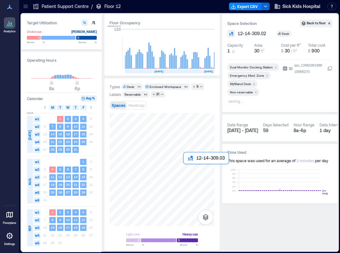
click at [186, 169] on div at bounding box center [161, 169] width 105 height 113
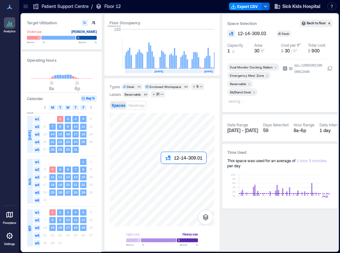
click at [165, 168] on div at bounding box center [161, 169] width 105 height 113
click at [170, 168] on div at bounding box center [161, 169] width 105 height 113
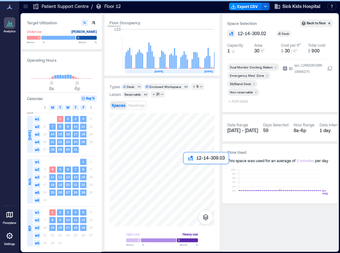
click at [187, 169] on div at bounding box center [161, 169] width 105 height 113
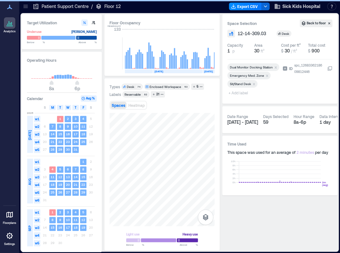
click at [245, 92] on span "+ Add label" at bounding box center [238, 92] width 23 height 9
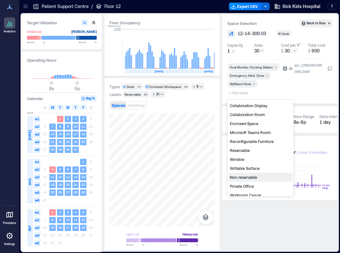
click at [243, 176] on div "Non-reservable" at bounding box center [260, 177] width 64 height 9
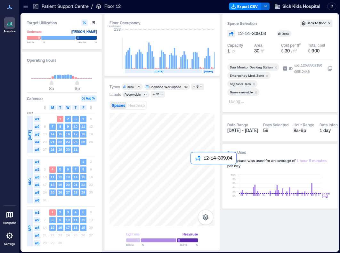
click at [194, 167] on div at bounding box center [161, 169] width 105 height 113
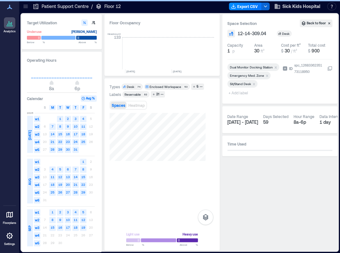
scroll to position [0, 1040]
click at [240, 91] on span "+ Add label" at bounding box center [238, 92] width 23 height 9
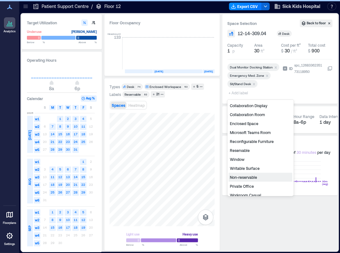
click at [251, 177] on div "Non-reservable" at bounding box center [260, 177] width 64 height 9
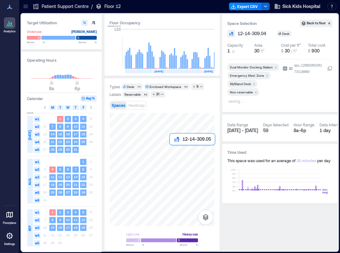
click at [171, 151] on div at bounding box center [161, 169] width 105 height 113
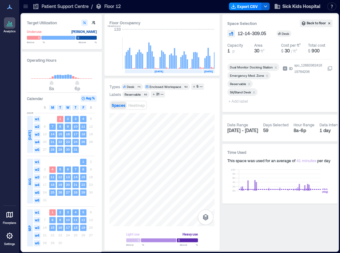
click at [248, 85] on icon "Remove Reservable" at bounding box center [249, 84] width 4 height 4
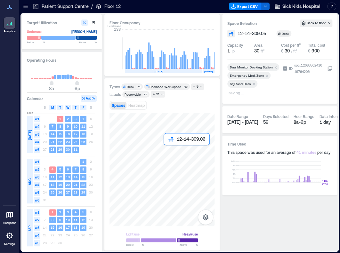
click at [167, 148] on div at bounding box center [161, 169] width 105 height 113
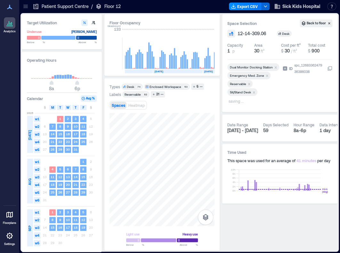
click at [248, 83] on icon "Remove Reservable" at bounding box center [249, 84] width 2 height 2
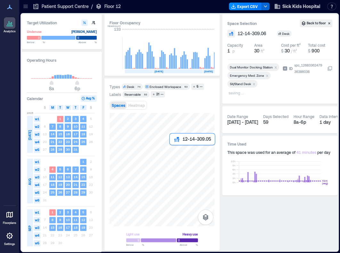
click at [170, 149] on div at bounding box center [161, 169] width 105 height 113
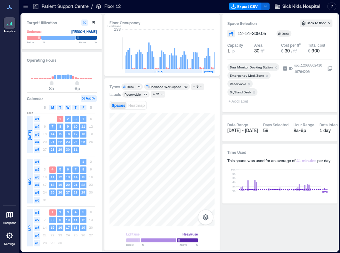
click at [248, 82] on icon "Remove Reservable" at bounding box center [249, 84] width 4 height 4
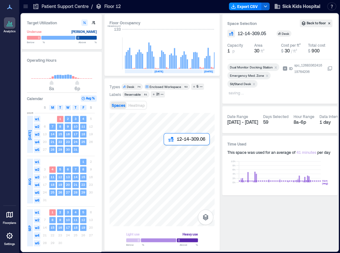
click at [166, 152] on div at bounding box center [161, 169] width 105 height 113
click at [171, 151] on div at bounding box center [161, 169] width 105 height 113
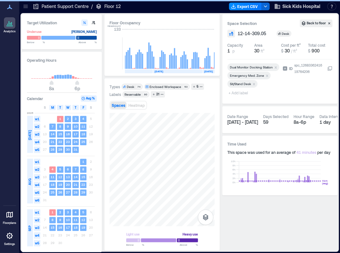
click at [239, 92] on span "+ Add label" at bounding box center [238, 92] width 23 height 9
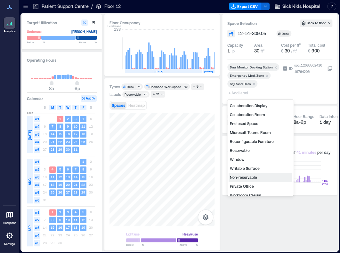
click at [259, 180] on div "Non-reservable" at bounding box center [260, 177] width 64 height 9
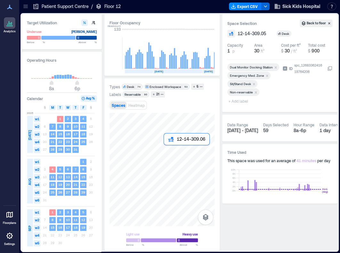
drag, startPoint x: 167, startPoint y: 148, endPoint x: 170, endPoint y: 147, distance: 3.3
click at [167, 148] on div at bounding box center [161, 169] width 105 height 113
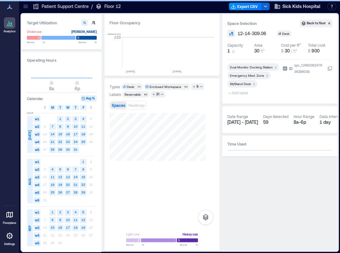
scroll to position [0, 1040]
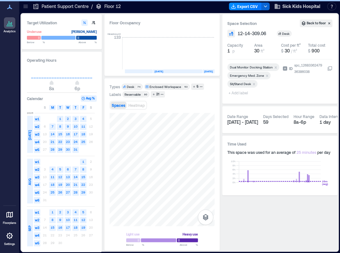
click at [242, 90] on div at bounding box center [253, 89] width 52 height 3
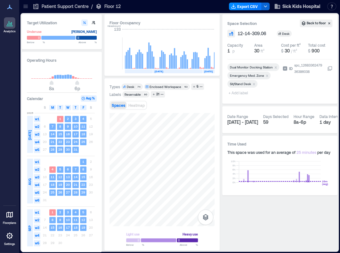
click at [242, 93] on span "+ Add label" at bounding box center [238, 92] width 23 height 9
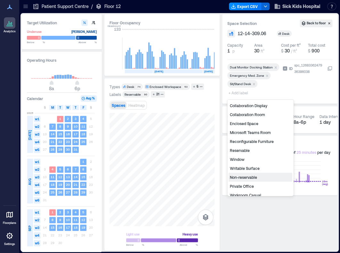
click at [250, 178] on div "Non-reservable" at bounding box center [260, 177] width 64 height 9
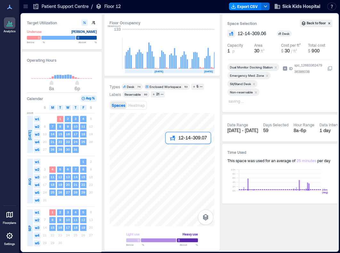
drag, startPoint x: 176, startPoint y: 149, endPoint x: 170, endPoint y: 147, distance: 6.3
click at [170, 147] on div at bounding box center [161, 169] width 105 height 113
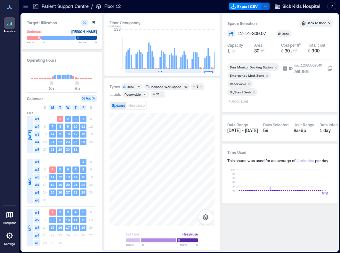
click at [249, 83] on icon "Remove Reservable" at bounding box center [249, 84] width 4 height 4
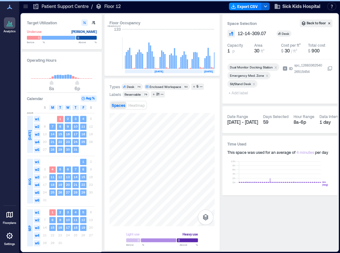
click at [233, 93] on span "+ Add label" at bounding box center [238, 92] width 23 height 9
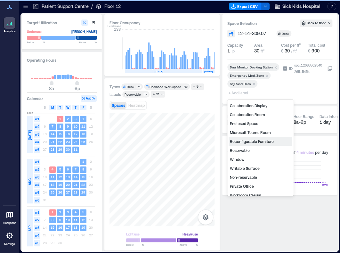
click at [241, 179] on div "Non-reservable" at bounding box center [260, 177] width 64 height 9
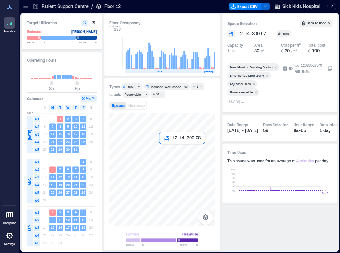
click at [160, 151] on div at bounding box center [161, 169] width 105 height 113
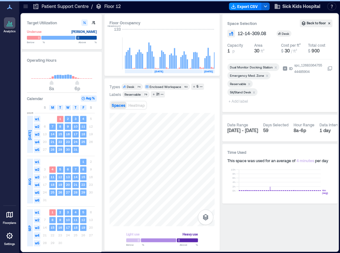
drag, startPoint x: 248, startPoint y: 83, endPoint x: 313, endPoint y: 144, distance: 88.7
click at [248, 83] on icon "Remove Reservable" at bounding box center [249, 84] width 2 height 2
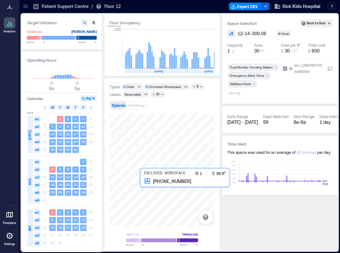
click at [145, 188] on div at bounding box center [161, 169] width 105 height 113
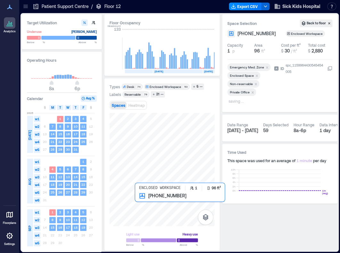
click at [146, 200] on div at bounding box center [161, 169] width 105 height 113
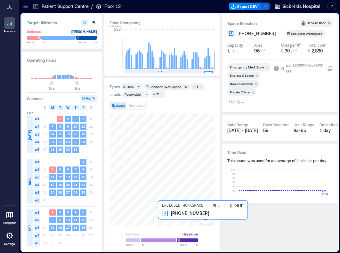
click at [160, 220] on div at bounding box center [161, 169] width 105 height 113
click at [172, 220] on div at bounding box center [161, 169] width 105 height 113
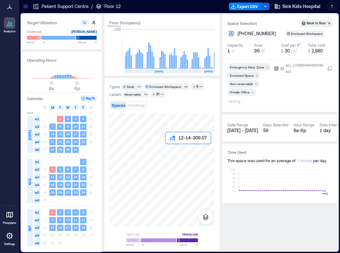
click at [169, 148] on div at bounding box center [161, 169] width 105 height 113
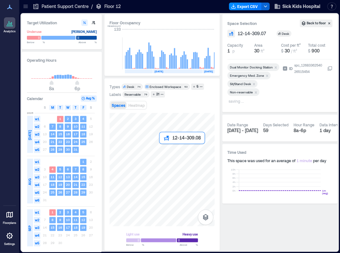
click at [162, 149] on div at bounding box center [161, 169] width 105 height 113
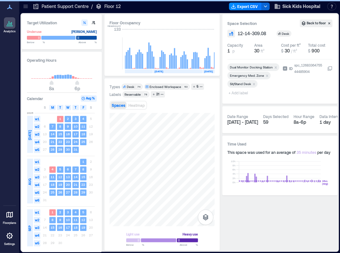
click at [244, 92] on span "+ Add label" at bounding box center [238, 92] width 23 height 9
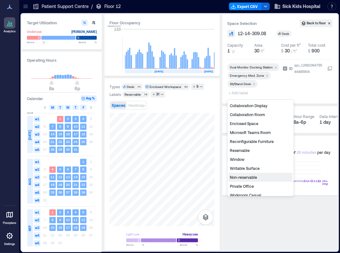
click at [247, 177] on div "Non-reservable" at bounding box center [260, 177] width 64 height 9
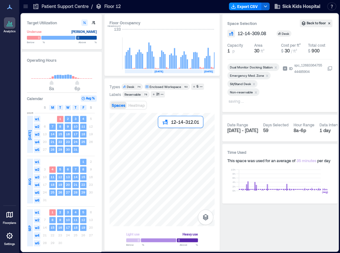
click at [159, 131] on div at bounding box center [161, 169] width 105 height 113
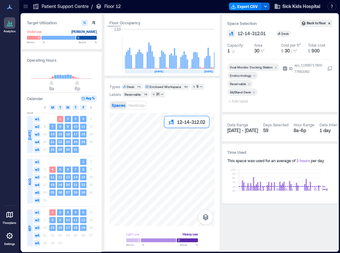
click at [168, 133] on div at bounding box center [161, 169] width 105 height 113
click at [178, 133] on div at bounding box center [161, 169] width 105 height 113
click at [186, 133] on div at bounding box center [161, 169] width 105 height 113
click at [186, 139] on div at bounding box center [161, 169] width 105 height 113
click at [176, 141] on div at bounding box center [161, 169] width 105 height 113
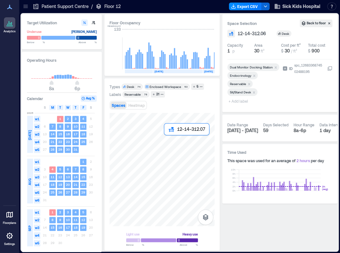
click at [169, 141] on div at bounding box center [161, 169] width 105 height 113
click at [158, 141] on div at bounding box center [161, 169] width 105 height 113
click at [158, 148] on div at bounding box center [161, 169] width 105 height 113
click at [163, 148] on div at bounding box center [161, 169] width 105 height 113
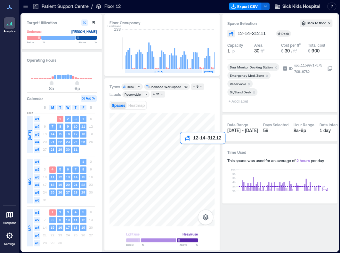
click at [181, 148] on div at bounding box center [161, 169] width 105 height 113
click at [174, 149] on div at bounding box center [161, 169] width 105 height 113
click at [166, 149] on div at bounding box center [161, 169] width 105 height 113
click at [178, 149] on div at bounding box center [161, 169] width 105 height 113
click at [250, 82] on icon "Remove Reservable" at bounding box center [249, 84] width 4 height 4
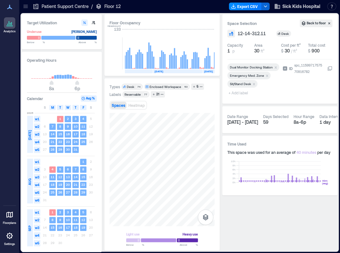
click at [243, 93] on span "+ Add label" at bounding box center [238, 92] width 23 height 9
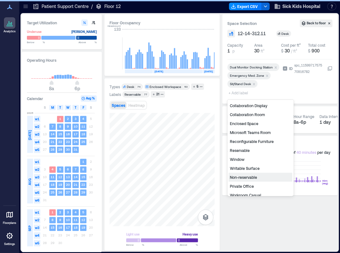
click at [251, 177] on div "Non-reservable" at bounding box center [260, 177] width 64 height 9
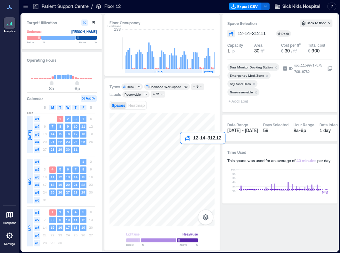
click at [184, 147] on div at bounding box center [161, 169] width 105 height 113
click at [249, 84] on icon "Remove Reservable" at bounding box center [249, 84] width 4 height 4
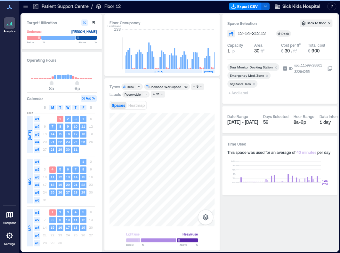
click at [243, 94] on span "+ Add label" at bounding box center [238, 92] width 23 height 9
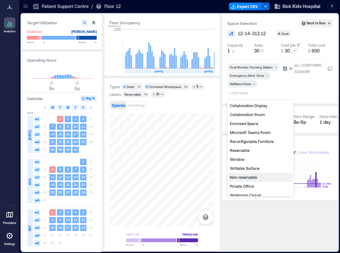
click at [246, 176] on div "Non-reservable" at bounding box center [260, 177] width 64 height 9
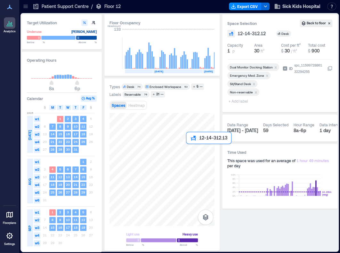
click at [187, 148] on div at bounding box center [161, 169] width 105 height 113
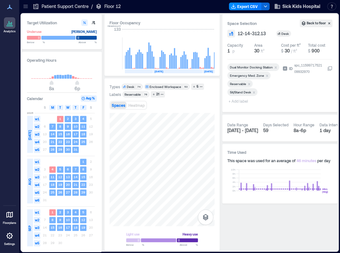
click at [250, 82] on icon "Remove Reservable" at bounding box center [249, 84] width 4 height 4
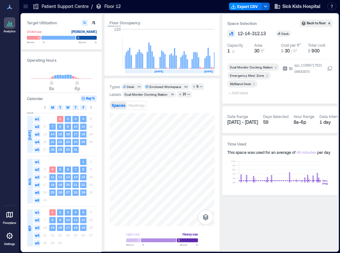
click at [233, 95] on span "+ Add label" at bounding box center [238, 92] width 23 height 9
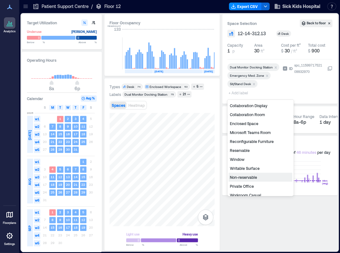
click at [249, 175] on div "Non-reservable" at bounding box center [260, 177] width 64 height 9
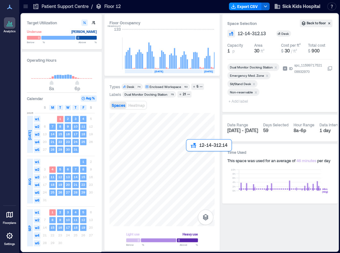
click at [189, 156] on div at bounding box center [161, 169] width 105 height 113
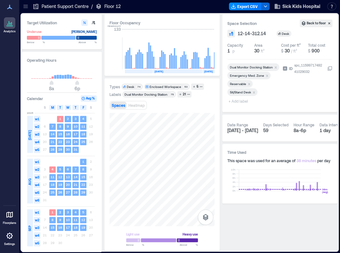
click at [248, 83] on icon "Remove Reservable" at bounding box center [249, 84] width 4 height 4
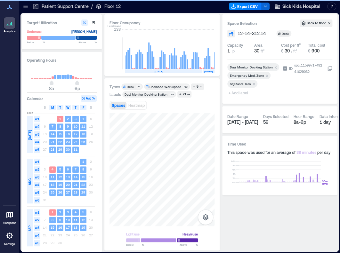
click at [235, 91] on span "+ Add label" at bounding box center [238, 92] width 23 height 9
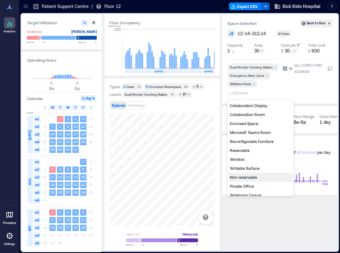
click at [255, 179] on div "Non-reservable" at bounding box center [260, 177] width 64 height 9
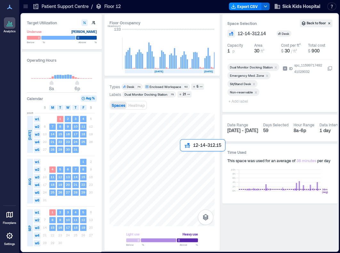
click at [181, 155] on div at bounding box center [161, 169] width 105 height 113
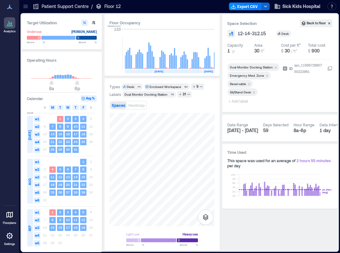
click at [250, 83] on icon "Remove Reservable" at bounding box center [249, 84] width 4 height 4
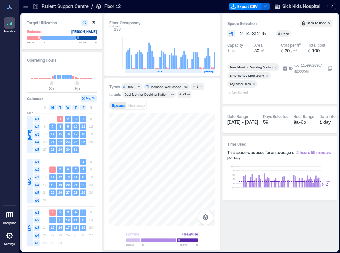
click at [242, 93] on span "+ Add label" at bounding box center [238, 92] width 23 height 9
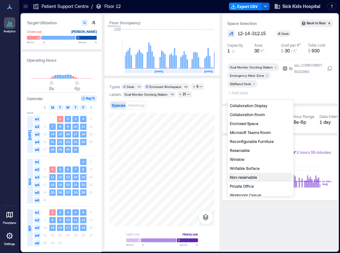
click at [250, 176] on div "Non-reservable" at bounding box center [260, 177] width 64 height 9
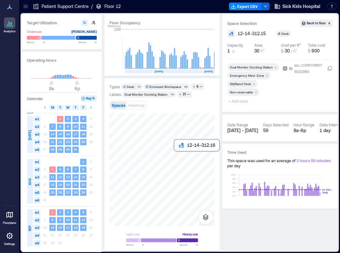
click at [174, 156] on div at bounding box center [161, 169] width 105 height 113
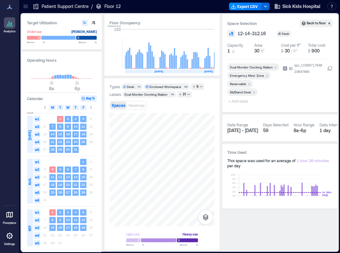
click at [248, 82] on icon "Remove Reservable" at bounding box center [249, 84] width 4 height 4
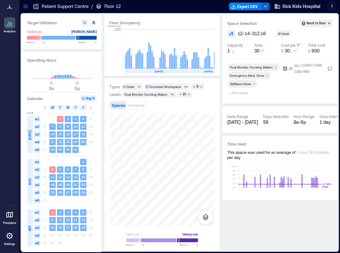
click at [246, 92] on span "+ Add label" at bounding box center [238, 92] width 23 height 9
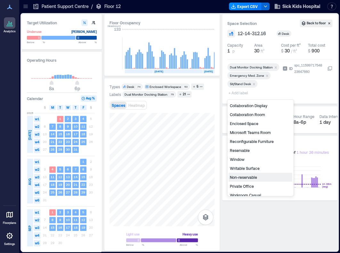
click at [251, 176] on div "Non-reservable" at bounding box center [260, 177] width 64 height 9
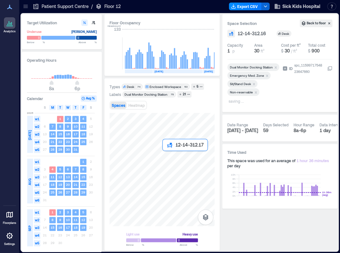
drag, startPoint x: 233, startPoint y: 148, endPoint x: 165, endPoint y: 157, distance: 68.4
click at [165, 157] on div at bounding box center [161, 169] width 105 height 113
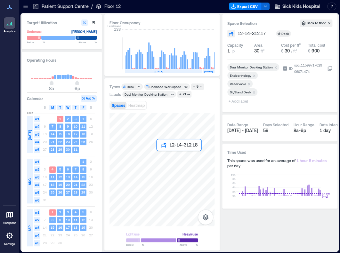
click at [161, 157] on div at bounding box center [161, 169] width 105 height 113
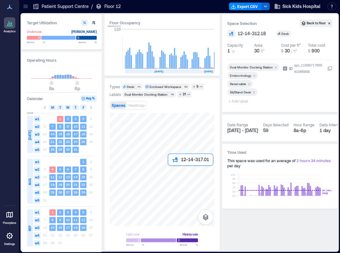
click at [172, 169] on div at bounding box center [161, 169] width 105 height 113
click at [248, 82] on div "Remove Reservable" at bounding box center [249, 84] width 6 height 4
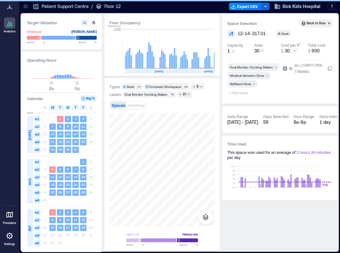
click at [234, 93] on span "+ Add label" at bounding box center [238, 92] width 23 height 9
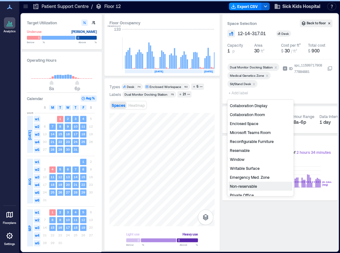
click at [246, 185] on div "Non-reservable" at bounding box center [260, 186] width 64 height 9
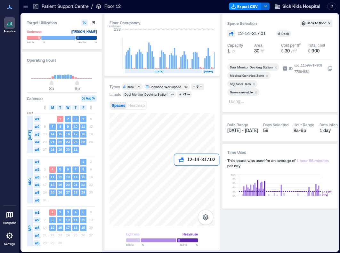
click at [176, 171] on div at bounding box center [161, 169] width 105 height 113
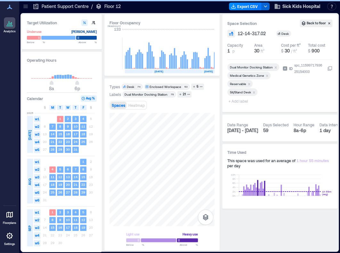
click at [248, 82] on icon "Remove Reservable" at bounding box center [249, 84] width 4 height 4
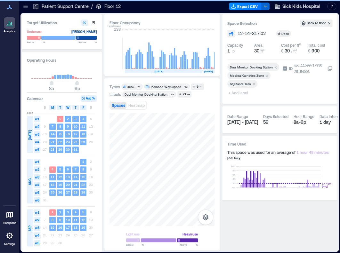
click at [242, 94] on span "+ Add label" at bounding box center [238, 92] width 23 height 9
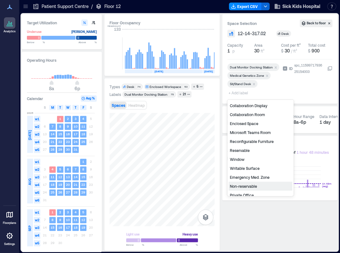
click at [252, 184] on div "Non-reservable" at bounding box center [260, 186] width 64 height 9
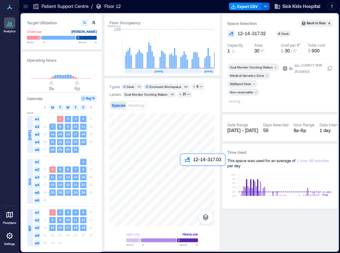
click at [184, 170] on div at bounding box center [161, 169] width 105 height 113
click at [188, 170] on div at bounding box center [161, 169] width 105 height 113
click at [188, 177] on div at bounding box center [161, 169] width 105 height 113
click at [182, 177] on div at bounding box center [161, 169] width 105 height 113
click at [182, 170] on div at bounding box center [161, 169] width 105 height 113
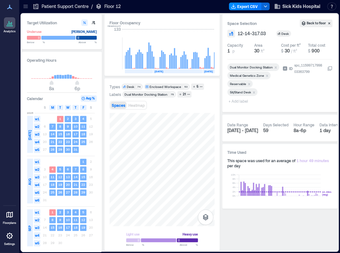
click at [249, 85] on icon "Remove Reservable" at bounding box center [249, 84] width 4 height 4
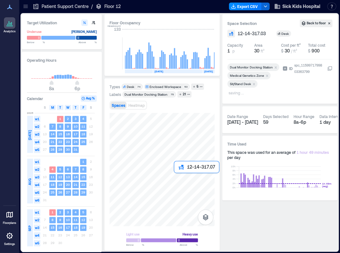
click at [177, 177] on div at bounding box center [161, 169] width 105 height 113
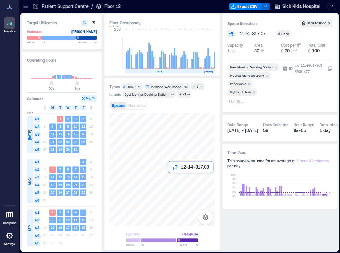
click at [169, 179] on div at bounding box center [161, 169] width 105 height 113
click at [182, 170] on div at bounding box center [161, 169] width 105 height 113
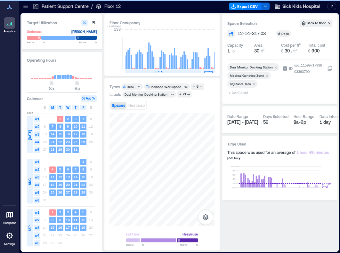
click at [242, 94] on span "+ Add label" at bounding box center [238, 92] width 23 height 9
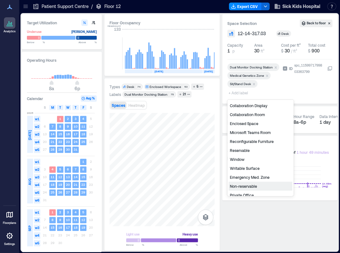
click at [239, 184] on div "Non-reservable" at bounding box center [260, 186] width 64 height 9
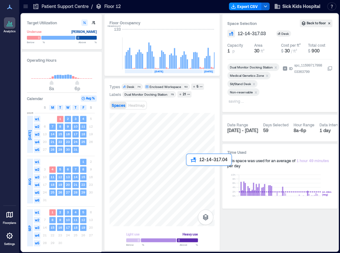
click at [189, 171] on div at bounding box center [161, 169] width 105 height 113
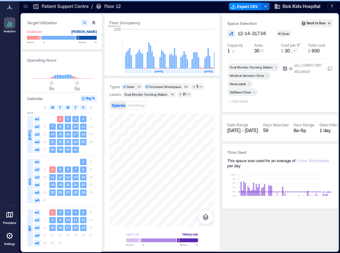
click at [248, 83] on icon "Remove Reservable" at bounding box center [249, 84] width 4 height 4
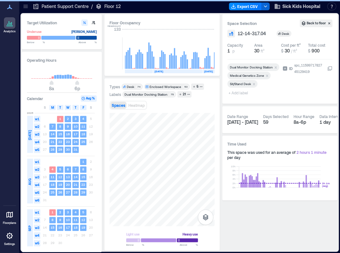
click at [235, 94] on span "+ Add label" at bounding box center [238, 92] width 23 height 9
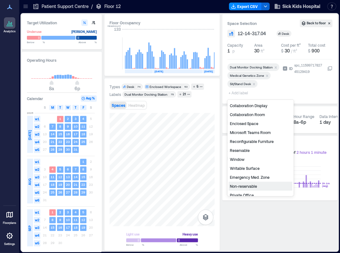
click at [256, 186] on div "Non-reservable" at bounding box center [260, 186] width 64 height 9
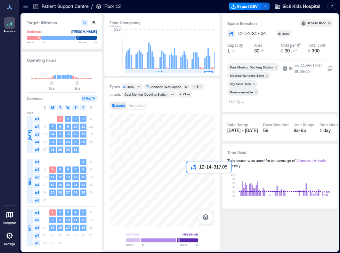
click at [191, 180] on div at bounding box center [161, 169] width 105 height 113
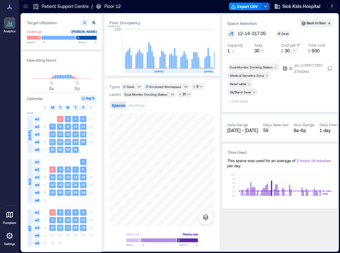
click at [249, 85] on icon "Remove Reservable" at bounding box center [249, 84] width 4 height 4
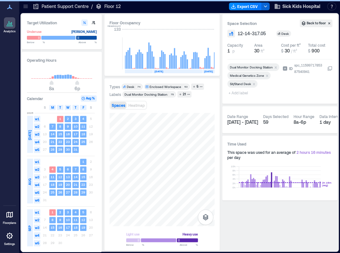
click at [234, 94] on span "+ Add label" at bounding box center [238, 92] width 23 height 9
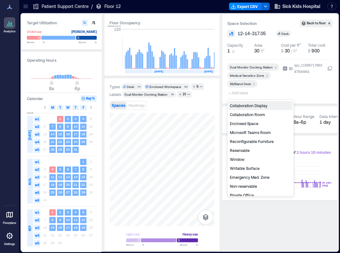
click at [247, 184] on div "Non-reservable" at bounding box center [260, 186] width 64 height 9
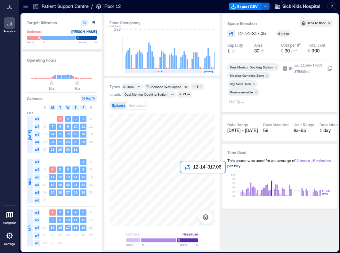
click at [180, 176] on div at bounding box center [161, 169] width 105 height 113
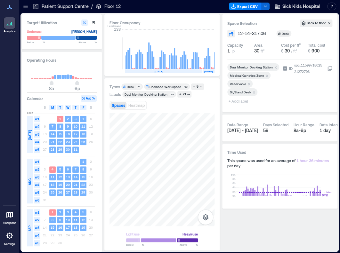
drag, startPoint x: 249, startPoint y: 84, endPoint x: 247, endPoint y: 88, distance: 4.5
click at [249, 84] on icon "Remove Reservable" at bounding box center [249, 84] width 2 height 2
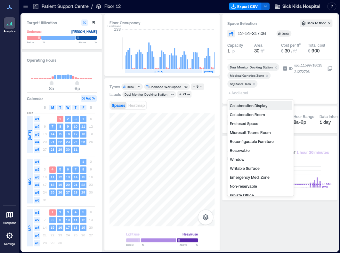
click at [236, 95] on span "+ Add label" at bounding box center [238, 92] width 23 height 9
click at [245, 185] on div "Non-reservable" at bounding box center [260, 186] width 64 height 9
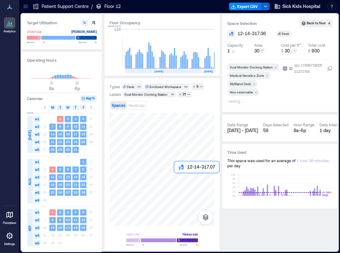
click at [176, 177] on div at bounding box center [161, 169] width 105 height 113
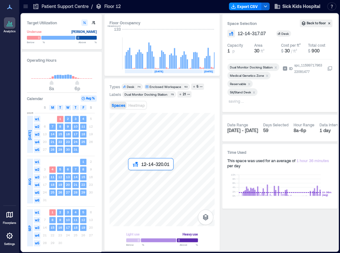
click at [131, 175] on div at bounding box center [161, 169] width 105 height 113
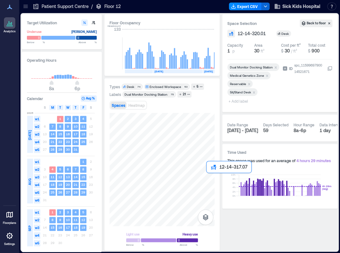
click at [208, 176] on div at bounding box center [161, 169] width 105 height 113
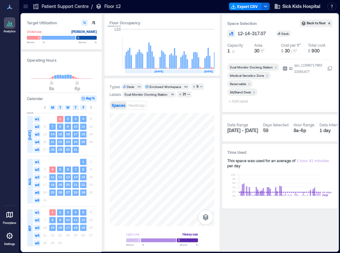
click at [249, 84] on icon "Remove Reservable" at bounding box center [249, 84] width 4 height 4
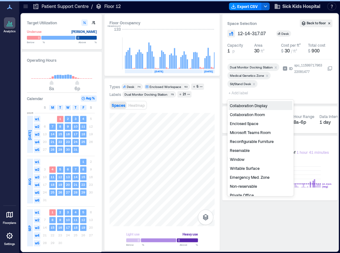
click at [248, 93] on span "+ Add label" at bounding box center [238, 92] width 23 height 9
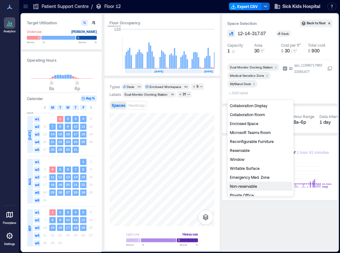
click at [247, 184] on div "Non-reservable" at bounding box center [260, 186] width 64 height 9
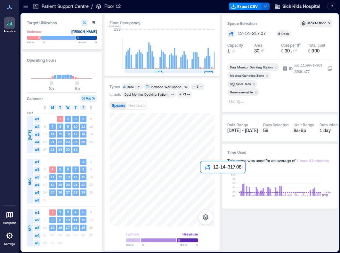
click at [201, 176] on div at bounding box center [161, 169] width 105 height 113
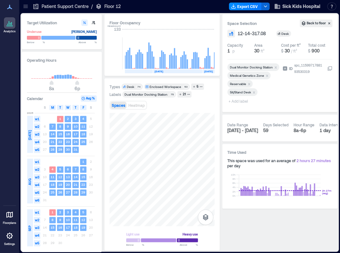
click at [249, 83] on icon "Remove Reservable" at bounding box center [249, 84] width 4 height 4
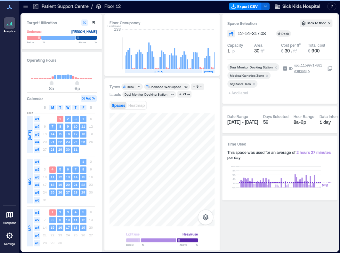
drag, startPoint x: 237, startPoint y: 93, endPoint x: 238, endPoint y: 99, distance: 6.4
click at [237, 93] on span "+ Add label" at bounding box center [238, 92] width 23 height 9
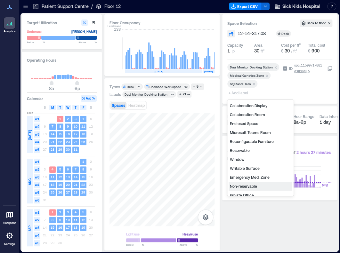
click at [249, 188] on div "Non-reservable" at bounding box center [260, 186] width 64 height 9
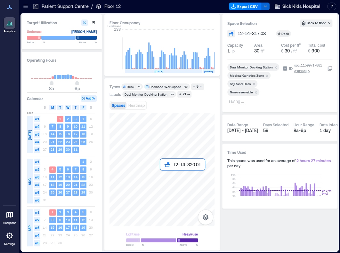
click at [165, 175] on div at bounding box center [161, 169] width 105 height 113
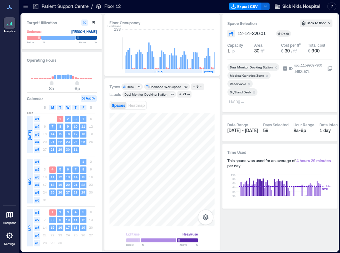
click at [249, 82] on icon "Remove Reservable" at bounding box center [249, 84] width 4 height 4
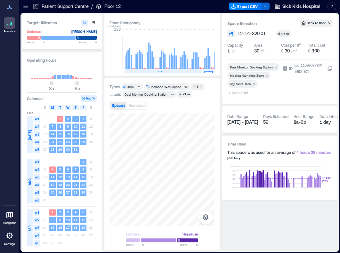
click at [241, 92] on span "+ Add label" at bounding box center [238, 92] width 23 height 9
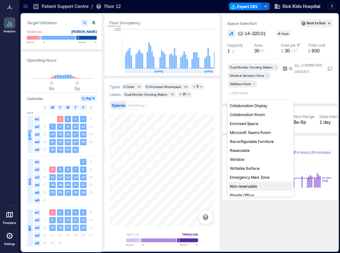
click at [243, 185] on div "Non-reservable" at bounding box center [260, 186] width 64 height 9
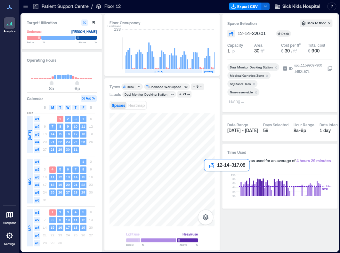
click at [204, 175] on div at bounding box center [161, 169] width 105 height 113
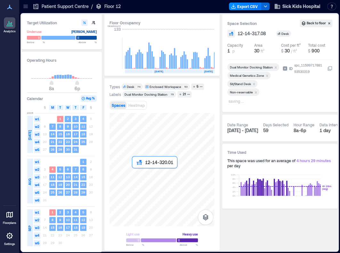
click at [137, 174] on div at bounding box center [161, 169] width 105 height 113
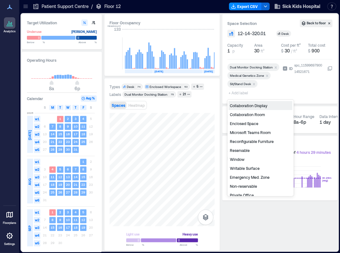
click at [239, 90] on span "+ Add label" at bounding box center [238, 92] width 23 height 9
click at [239, 186] on div "Non-reservable" at bounding box center [260, 186] width 64 height 9
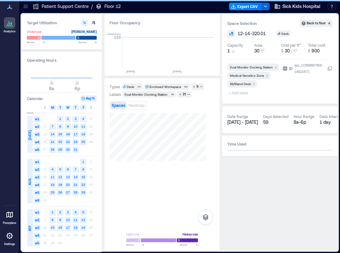
scroll to position [0, 1040]
click at [239, 94] on span "+ Add label" at bounding box center [238, 92] width 23 height 9
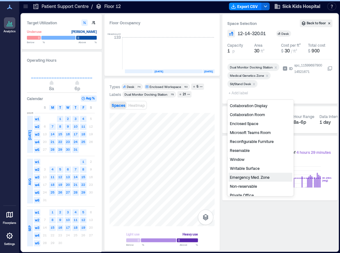
click at [244, 187] on div "Non-reservable" at bounding box center [260, 186] width 64 height 9
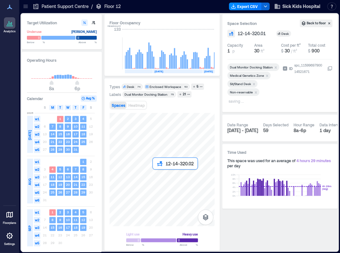
click at [157, 179] on div at bounding box center [161, 169] width 105 height 113
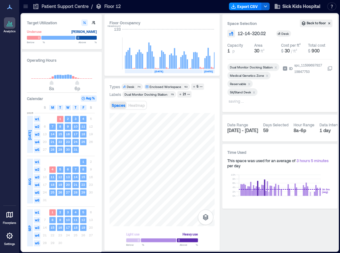
click at [247, 84] on icon "Remove Reservable" at bounding box center [249, 84] width 4 height 4
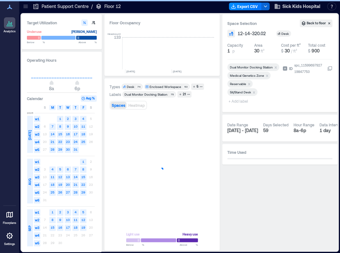
scroll to position [0, 1040]
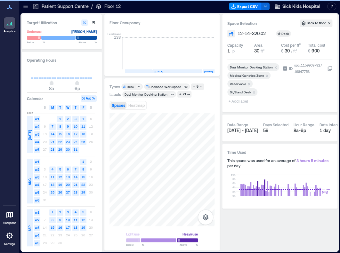
click at [249, 82] on icon "Remove Reservable" at bounding box center [249, 84] width 4 height 4
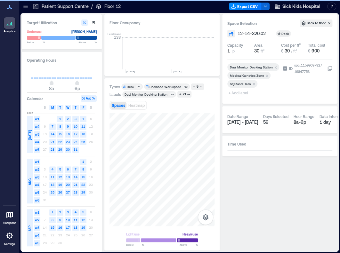
scroll to position [0, 1040]
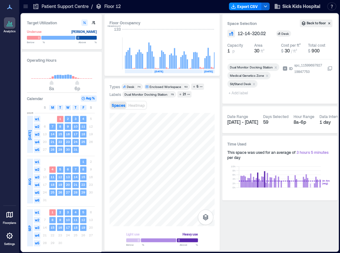
click at [234, 92] on span "+ Add label" at bounding box center [238, 92] width 23 height 9
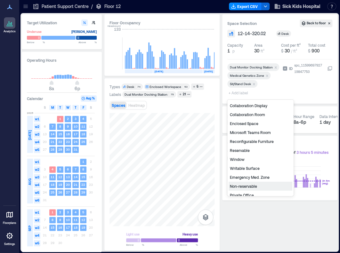
click at [244, 183] on div "Non-reservable" at bounding box center [260, 186] width 64 height 9
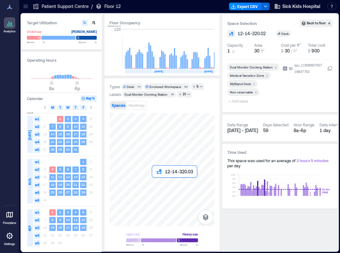
click at [157, 184] on div at bounding box center [161, 169] width 105 height 113
click at [248, 84] on icon "Remove Reservable" at bounding box center [249, 84] width 4 height 4
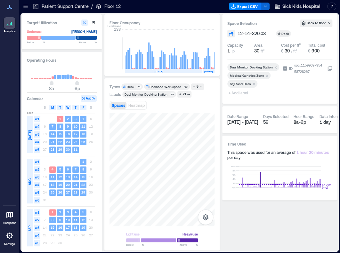
click at [242, 95] on span "+ Add label" at bounding box center [238, 92] width 23 height 9
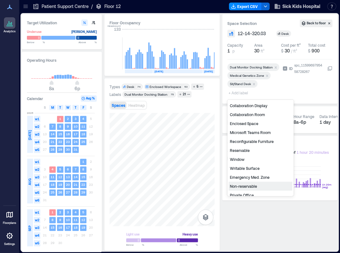
click at [243, 186] on div "Non-reservable" at bounding box center [260, 186] width 64 height 9
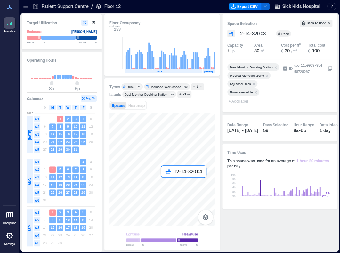
click at [166, 182] on div at bounding box center [161, 169] width 105 height 113
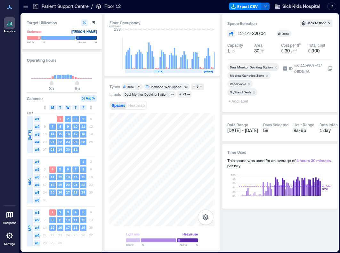
click at [249, 84] on icon "Remove Reservable" at bounding box center [249, 84] width 4 height 4
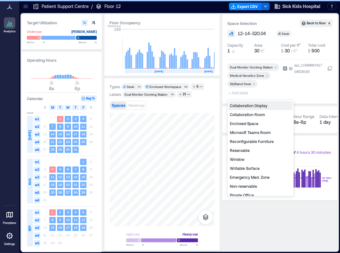
click at [239, 94] on span "+ Add label" at bounding box center [238, 92] width 23 height 9
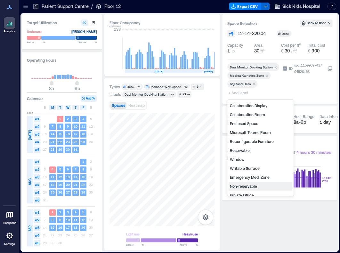
click at [247, 186] on div "Non-reservable" at bounding box center [260, 186] width 64 height 9
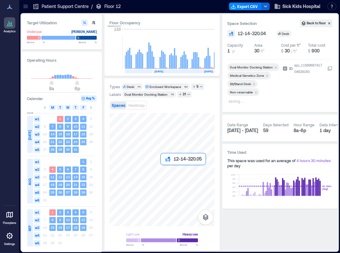
click at [166, 172] on div at bounding box center [161, 169] width 105 height 113
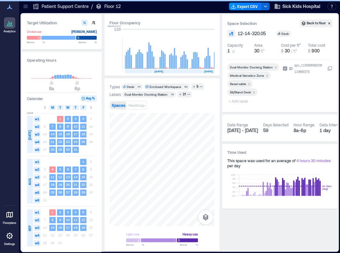
click at [249, 84] on icon "Remove Reservable" at bounding box center [249, 84] width 4 height 4
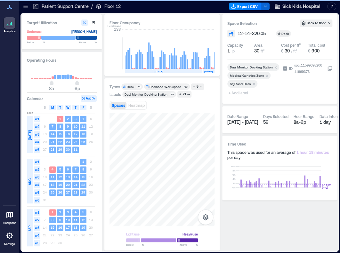
click at [246, 90] on div at bounding box center [253, 89] width 52 height 3
click at [244, 94] on span "+ Add label" at bounding box center [238, 92] width 23 height 9
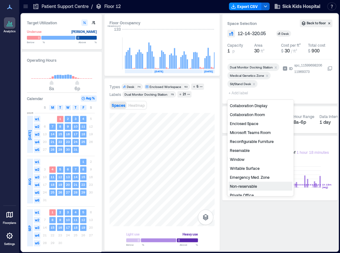
click at [247, 187] on div "Non-reservable" at bounding box center [260, 186] width 64 height 9
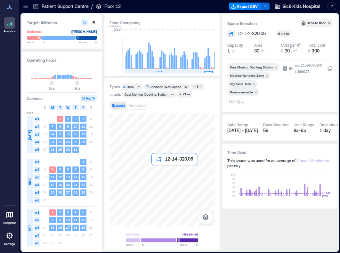
click at [156, 171] on div at bounding box center [161, 169] width 105 height 113
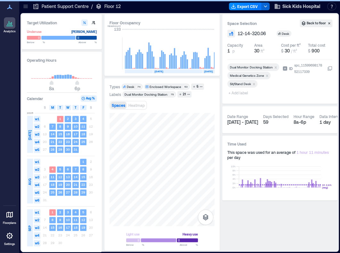
click at [241, 90] on div at bounding box center [253, 89] width 52 height 3
click at [241, 94] on span "+ Add label" at bounding box center [238, 92] width 23 height 9
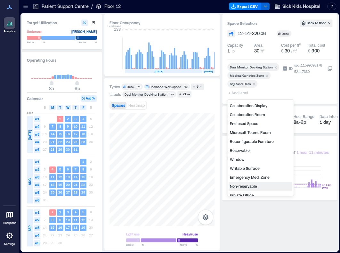
click at [252, 186] on div "Non-reservable" at bounding box center [260, 186] width 64 height 9
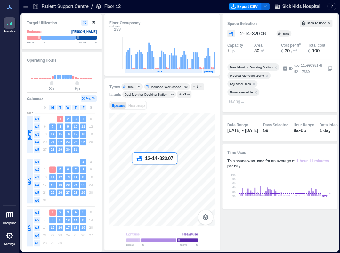
click at [136, 171] on div at bounding box center [161, 169] width 105 height 113
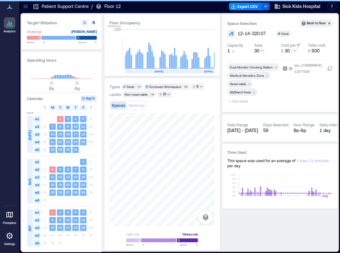
click at [247, 83] on icon "Remove Reservable" at bounding box center [249, 84] width 4 height 4
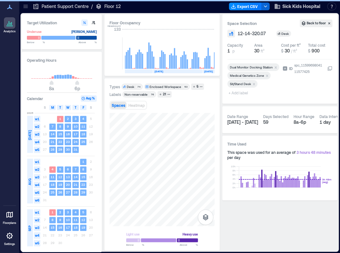
click at [237, 94] on span "+ Add label" at bounding box center [238, 92] width 23 height 9
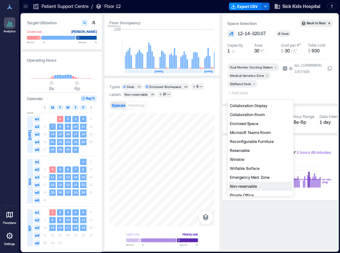
click at [254, 187] on div "Non-reservable" at bounding box center [260, 186] width 64 height 9
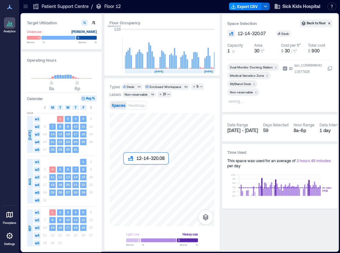
click at [129, 171] on div at bounding box center [161, 169] width 105 height 113
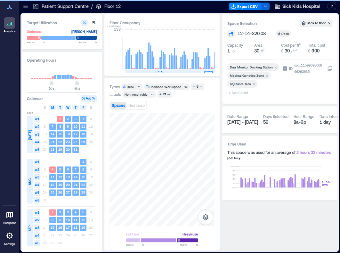
click at [238, 94] on span "+ Add label" at bounding box center [238, 92] width 23 height 9
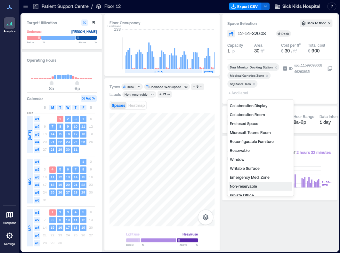
click at [246, 184] on div "Non-reservable" at bounding box center [260, 186] width 64 height 9
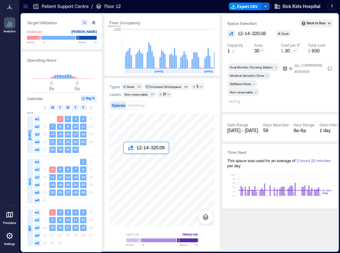
click at [128, 160] on div at bounding box center [161, 169] width 105 height 113
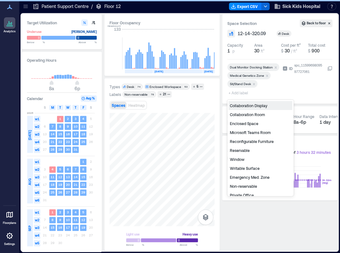
click at [237, 93] on span "+ Add label" at bounding box center [238, 92] width 23 height 9
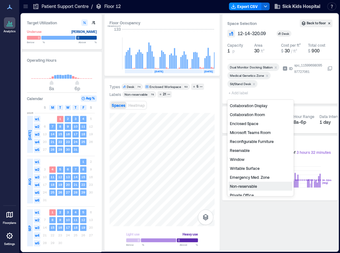
click at [248, 187] on div "Non-reservable" at bounding box center [260, 186] width 64 height 9
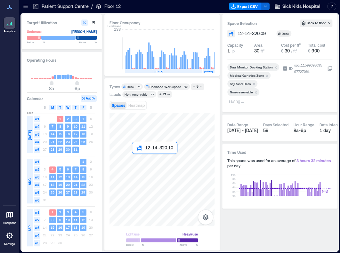
click at [137, 158] on div at bounding box center [161, 169] width 105 height 113
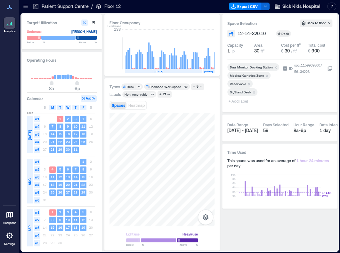
click at [249, 84] on icon "Remove Reservable" at bounding box center [249, 84] width 4 height 4
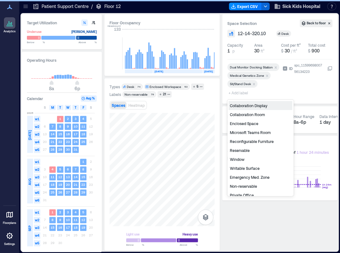
click at [233, 93] on span "+ Add label" at bounding box center [238, 92] width 23 height 9
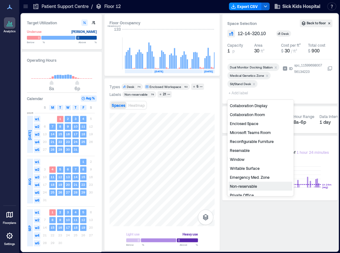
click at [239, 185] on div "Non-reservable" at bounding box center [260, 186] width 64 height 9
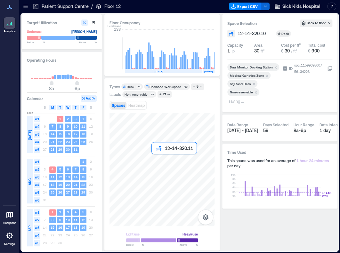
click at [154, 161] on div at bounding box center [161, 169] width 105 height 113
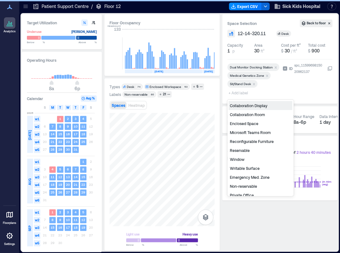
click at [242, 93] on span "+ Add label" at bounding box center [238, 92] width 23 height 9
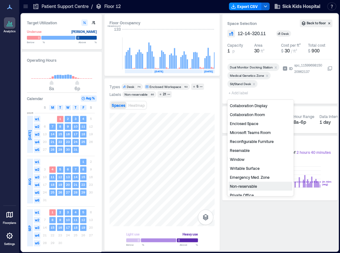
click at [241, 186] on div "Non-reservable" at bounding box center [260, 186] width 64 height 9
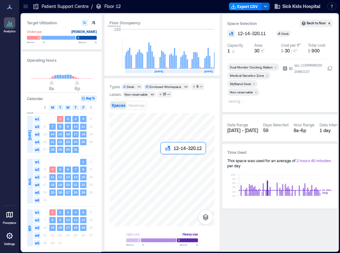
click at [165, 162] on div at bounding box center [161, 169] width 105 height 113
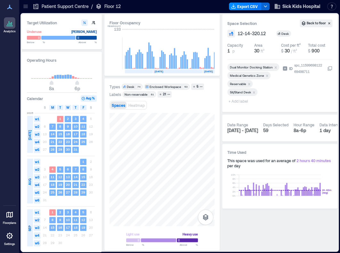
click at [251, 84] on icon "Remove Reservable" at bounding box center [249, 84] width 4 height 4
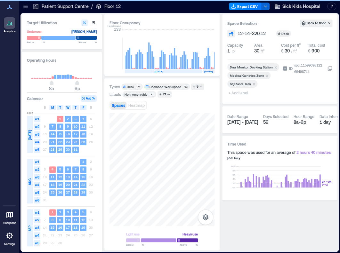
click at [234, 93] on span "+ Add label" at bounding box center [238, 92] width 23 height 9
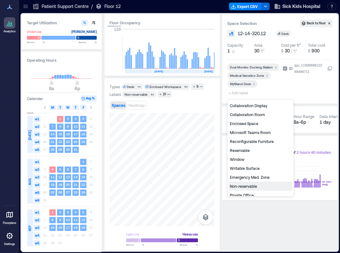
click at [246, 186] on div "Non-reservable" at bounding box center [260, 186] width 64 height 9
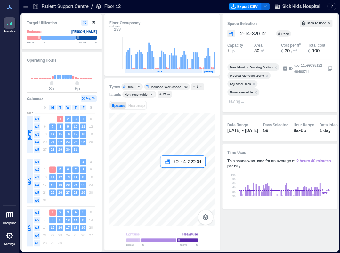
click at [167, 177] on div at bounding box center [161, 169] width 105 height 113
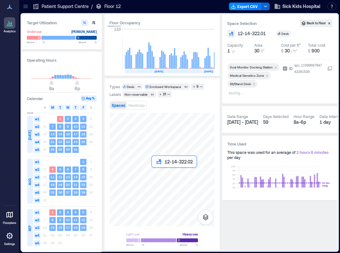
click at [154, 176] on div at bounding box center [161, 169] width 105 height 113
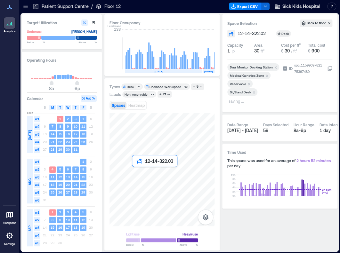
click at [137, 176] on div at bounding box center [161, 169] width 105 height 113
click at [166, 174] on div at bounding box center [161, 169] width 105 height 113
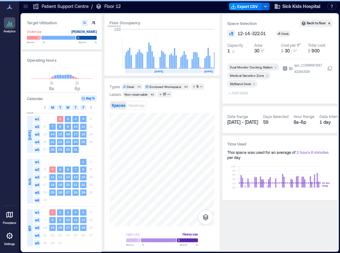
click at [242, 93] on span "+ Add label" at bounding box center [238, 92] width 23 height 9
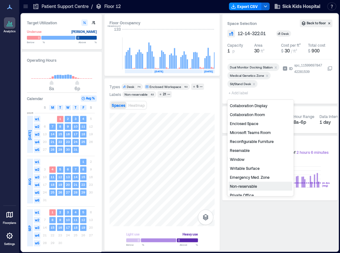
click at [242, 188] on div "Non-reservable" at bounding box center [260, 186] width 64 height 9
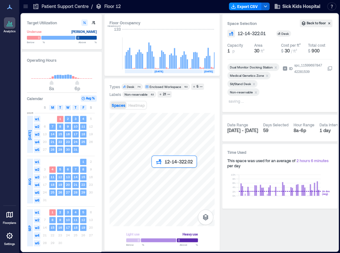
click at [155, 176] on div at bounding box center [161, 169] width 105 height 113
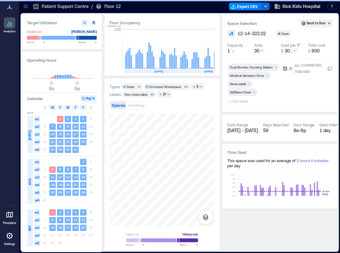
click at [249, 82] on icon "Remove Reservable" at bounding box center [249, 84] width 4 height 4
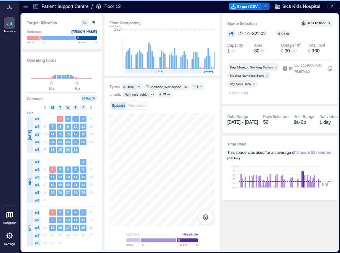
click at [241, 92] on span "+ Add label" at bounding box center [238, 92] width 23 height 9
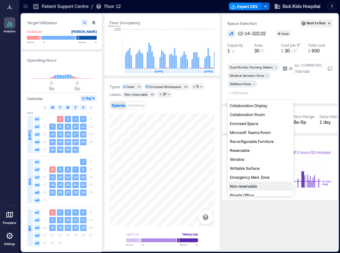
click at [248, 184] on div "Non-reservable" at bounding box center [260, 186] width 64 height 9
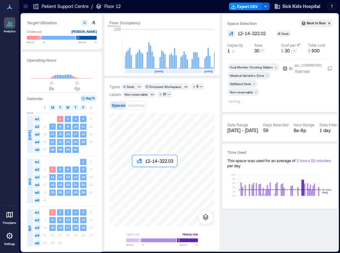
drag, startPoint x: 151, startPoint y: 171, endPoint x: 139, endPoint y: 176, distance: 12.4
click at [139, 176] on div at bounding box center [161, 169] width 105 height 113
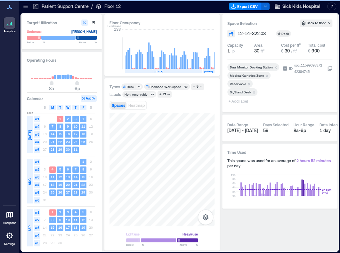
click at [248, 85] on icon "Remove Reservable" at bounding box center [249, 84] width 2 height 2
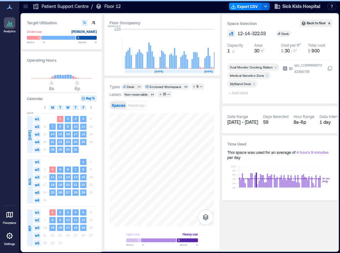
click at [240, 93] on span "+ Add label" at bounding box center [238, 92] width 23 height 9
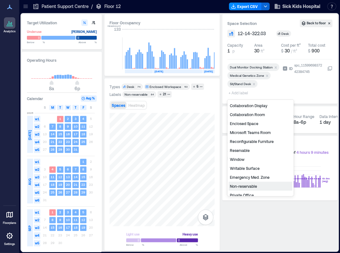
click at [243, 187] on div "Non-reservable" at bounding box center [260, 186] width 64 height 9
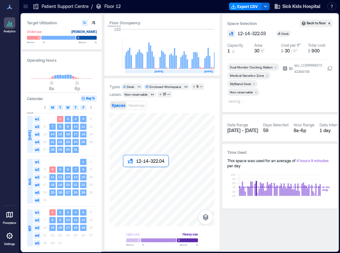
click at [127, 177] on div at bounding box center [161, 169] width 105 height 113
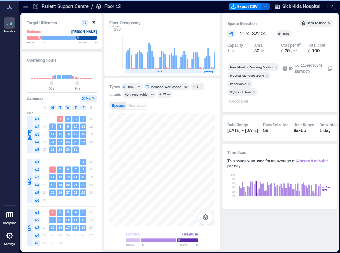
click at [249, 82] on icon "Remove Reservable" at bounding box center [249, 84] width 4 height 4
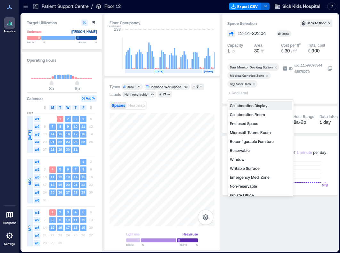
click at [243, 92] on span "+ Add label" at bounding box center [238, 92] width 23 height 9
click at [251, 185] on div "Non-reservable" at bounding box center [260, 186] width 64 height 9
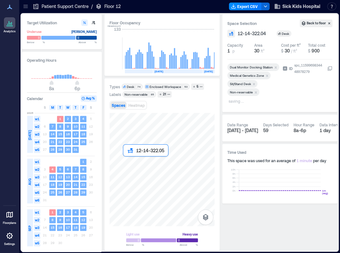
click at [126, 162] on div at bounding box center [161, 169] width 105 height 113
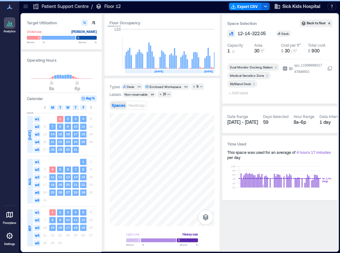
click at [233, 93] on span "+ Add label" at bounding box center [238, 92] width 23 height 9
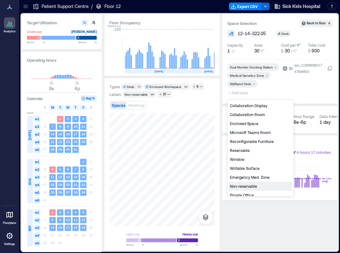
click at [241, 186] on div "Non-reservable" at bounding box center [260, 186] width 64 height 9
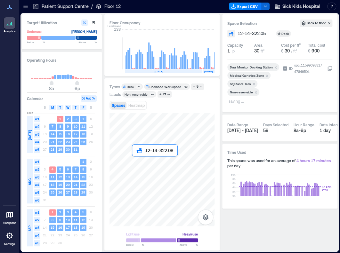
click at [135, 164] on div at bounding box center [161, 169] width 105 height 113
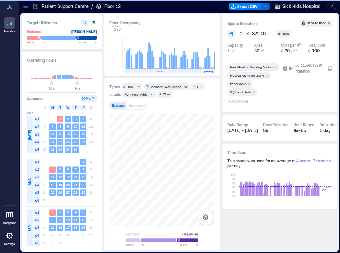
click at [249, 82] on icon "Remove Reservable" at bounding box center [249, 84] width 4 height 4
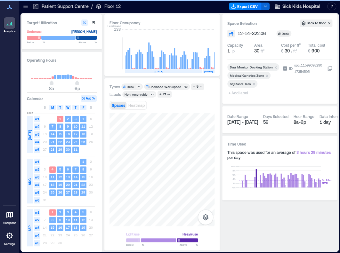
click at [237, 94] on span "+ Add label" at bounding box center [238, 92] width 23 height 9
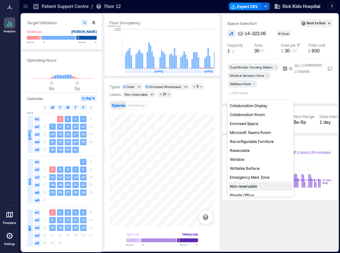
click at [251, 186] on div "Non-reservable" at bounding box center [260, 186] width 64 height 9
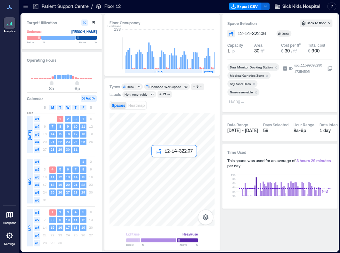
click at [153, 165] on div at bounding box center [161, 169] width 105 height 113
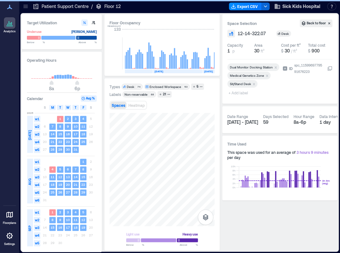
click at [236, 92] on span "+ Add label" at bounding box center [238, 92] width 23 height 9
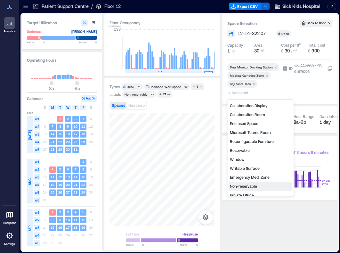
click at [248, 186] on div "Non-reservable" at bounding box center [260, 186] width 64 height 9
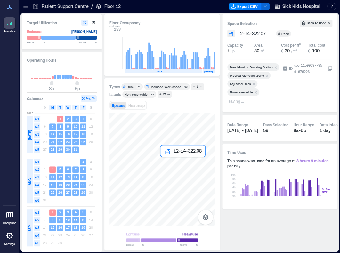
click at [166, 165] on div at bounding box center [161, 169] width 105 height 113
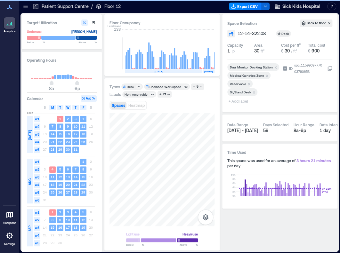
click at [247, 83] on icon "Remove Reservable" at bounding box center [249, 84] width 4 height 4
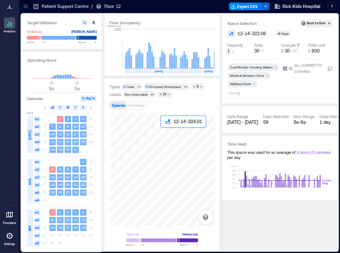
click at [167, 135] on div at bounding box center [161, 169] width 105 height 113
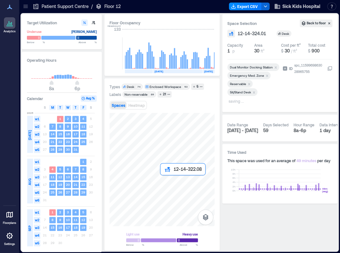
click at [168, 182] on div at bounding box center [161, 169] width 105 height 113
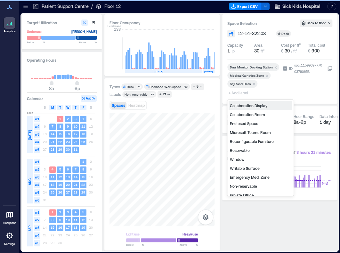
click at [244, 92] on span "+ Add label" at bounding box center [238, 92] width 23 height 9
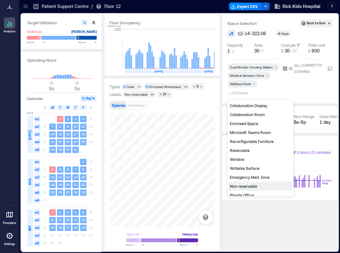
click at [242, 185] on div "Non-reservable" at bounding box center [260, 186] width 64 height 9
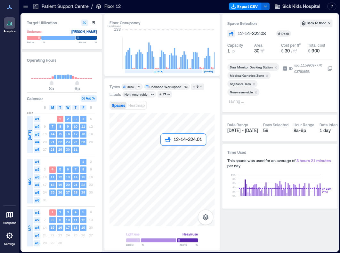
click at [165, 154] on div at bounding box center [161, 169] width 105 height 113
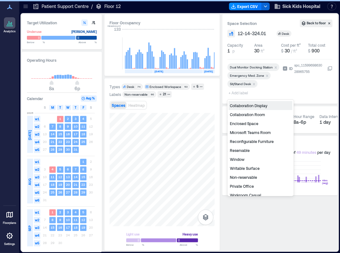
click at [234, 92] on span "+ Add label" at bounding box center [238, 92] width 23 height 9
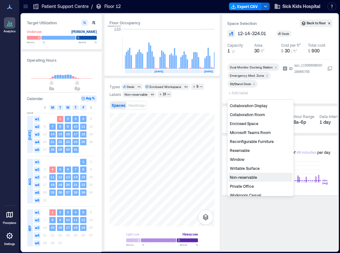
click at [253, 177] on div "Non-reservable" at bounding box center [260, 177] width 64 height 9
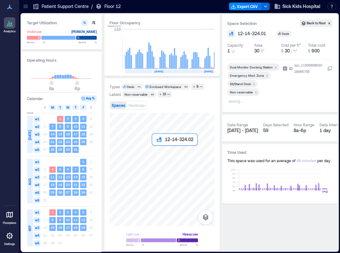
click at [156, 155] on div at bounding box center [161, 169] width 105 height 113
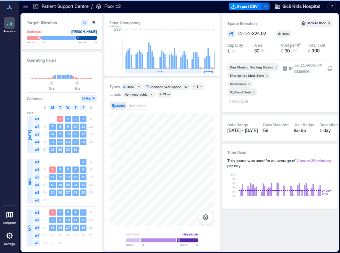
click at [248, 82] on icon "Remove Reservable" at bounding box center [249, 84] width 4 height 4
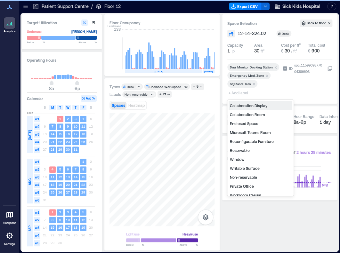
click at [241, 94] on span "+ Add label" at bounding box center [238, 92] width 23 height 9
click at [242, 178] on div "Non-reservable" at bounding box center [260, 177] width 64 height 9
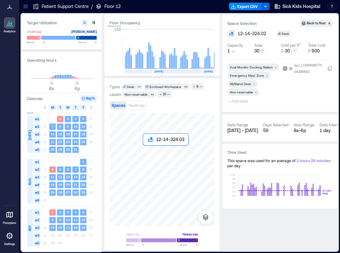
click at [147, 154] on div at bounding box center [161, 169] width 105 height 113
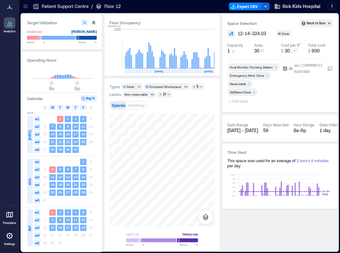
click at [248, 82] on icon "Remove Reservable" at bounding box center [249, 84] width 4 height 4
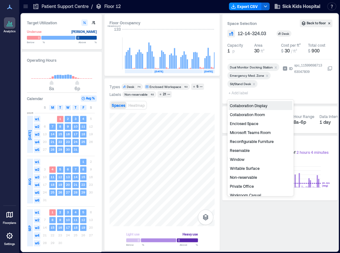
click at [238, 92] on span "+ Add label" at bounding box center [238, 92] width 23 height 9
click at [238, 178] on div "Non-reservable" at bounding box center [260, 177] width 64 height 9
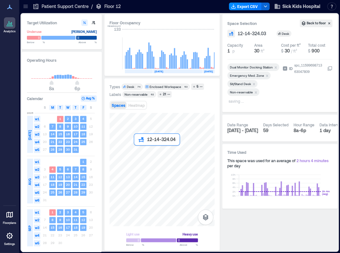
click at [140, 153] on div at bounding box center [161, 169] width 105 height 113
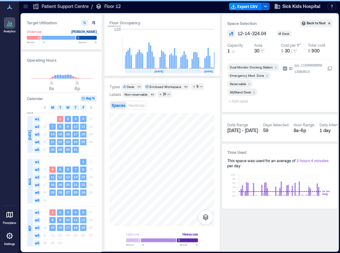
click at [250, 83] on icon "Remove Reservable" at bounding box center [249, 84] width 4 height 4
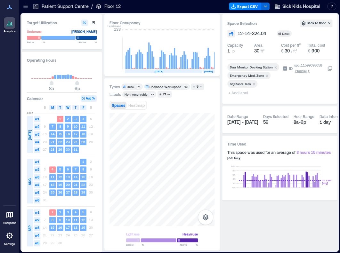
click at [239, 94] on span "+ Add label" at bounding box center [238, 92] width 23 height 9
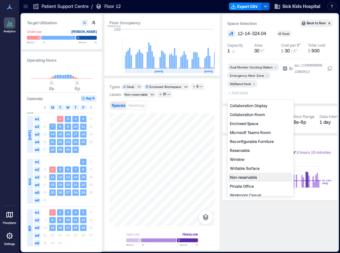
click at [247, 177] on div "Non-reservable" at bounding box center [260, 177] width 64 height 9
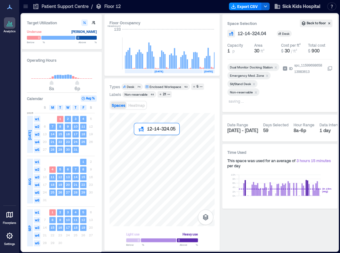
click at [141, 140] on div at bounding box center [161, 169] width 105 height 113
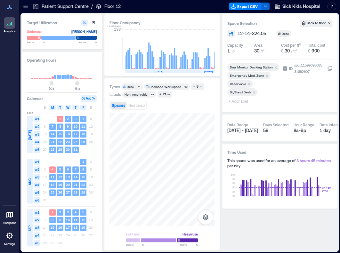
click at [249, 83] on icon "Remove Reservable" at bounding box center [249, 84] width 2 height 2
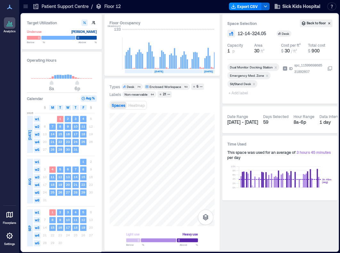
click at [240, 94] on span "+ Add label" at bounding box center [238, 92] width 23 height 9
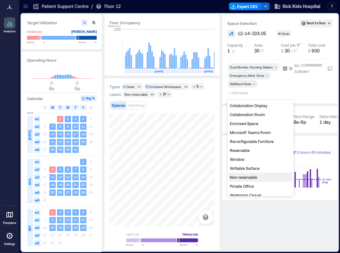
click at [235, 180] on div "Non-reservable" at bounding box center [260, 177] width 64 height 9
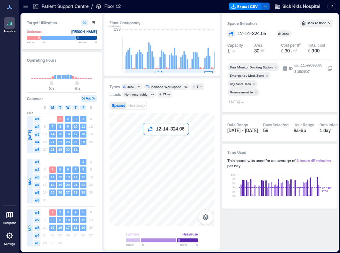
click at [146, 139] on div at bounding box center [161, 169] width 105 height 113
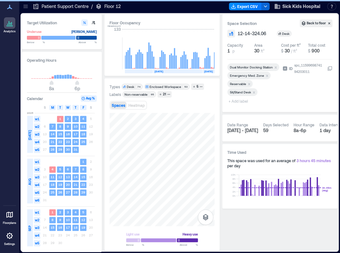
click at [248, 83] on icon "Remove Reservable" at bounding box center [249, 84] width 4 height 4
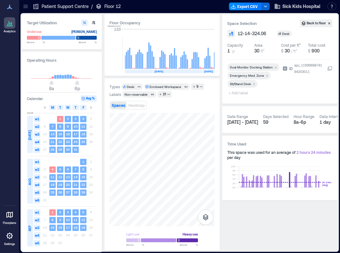
click at [247, 92] on span "+ Add label" at bounding box center [238, 92] width 23 height 9
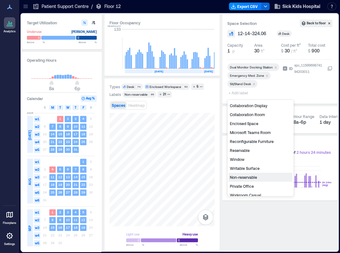
click at [249, 176] on div "Non-reservable" at bounding box center [260, 177] width 64 height 9
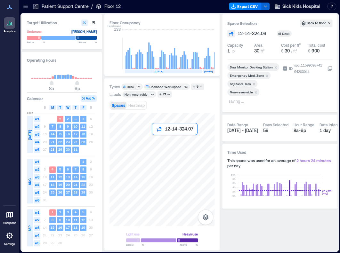
click at [158, 139] on div at bounding box center [161, 169] width 105 height 113
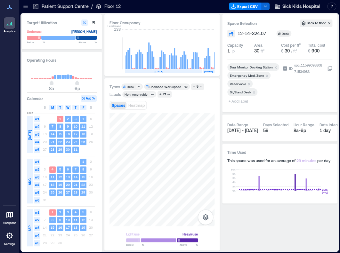
click at [249, 84] on icon "Remove Reservable" at bounding box center [249, 84] width 4 height 4
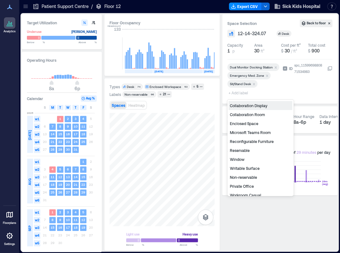
click at [247, 94] on span "+ Add label" at bounding box center [238, 92] width 23 height 9
click at [256, 176] on div "Non-reservable" at bounding box center [260, 177] width 64 height 9
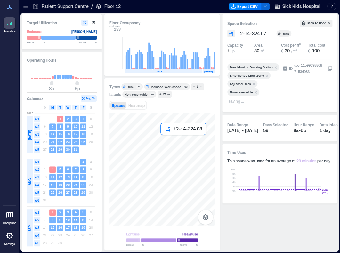
click at [166, 143] on div at bounding box center [161, 169] width 105 height 113
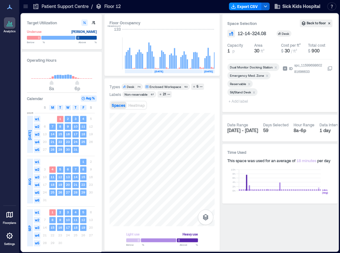
click at [248, 82] on icon "Remove Reservable" at bounding box center [249, 84] width 4 height 4
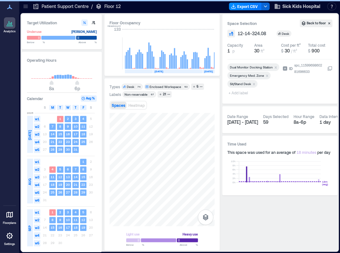
click at [236, 95] on span "+ Add label" at bounding box center [238, 92] width 23 height 9
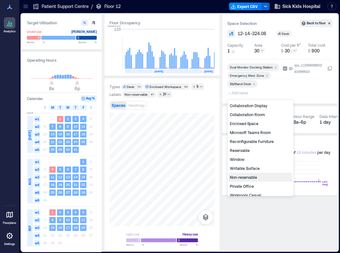
click at [239, 175] on div "Non-reservable" at bounding box center [260, 177] width 64 height 9
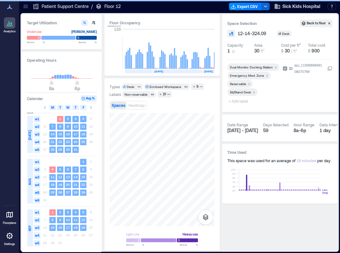
click at [248, 83] on icon "Remove Reservable" at bounding box center [249, 84] width 2 height 2
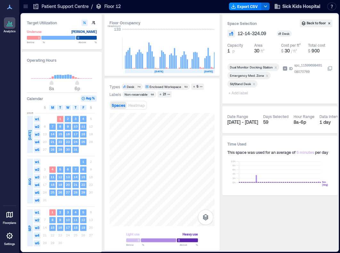
click at [244, 92] on span "+ Add label" at bounding box center [238, 92] width 23 height 9
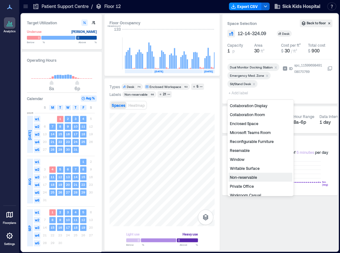
click at [245, 178] on div "Non-reservable" at bounding box center [260, 177] width 64 height 9
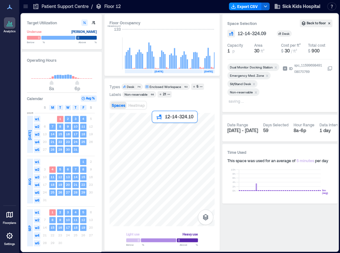
click at [157, 131] on div at bounding box center [161, 169] width 105 height 113
click at [249, 84] on icon "Remove Reservable" at bounding box center [249, 84] width 4 height 4
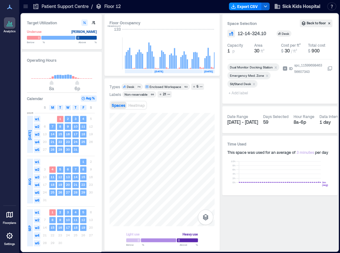
click at [240, 94] on span "+ Add label" at bounding box center [238, 92] width 23 height 9
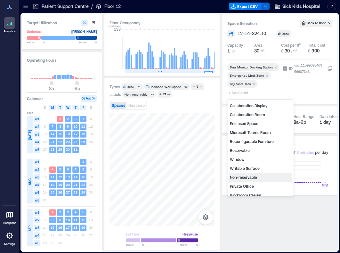
click at [232, 174] on div "Non-reservable" at bounding box center [260, 177] width 64 height 9
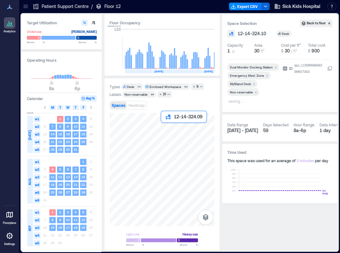
click at [163, 130] on div at bounding box center [161, 169] width 105 height 113
click at [153, 116] on div at bounding box center [161, 169] width 105 height 113
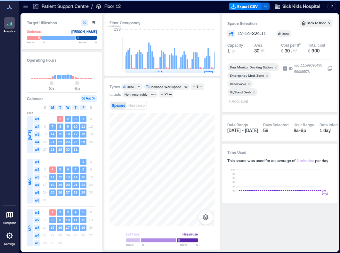
click at [249, 83] on icon "Remove Reservable" at bounding box center [249, 84] width 2 height 2
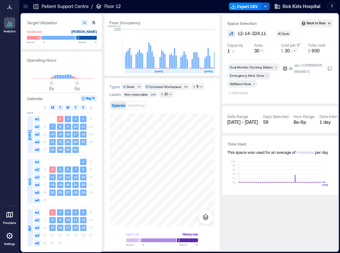
click at [243, 93] on span "+ Add label" at bounding box center [238, 92] width 23 height 9
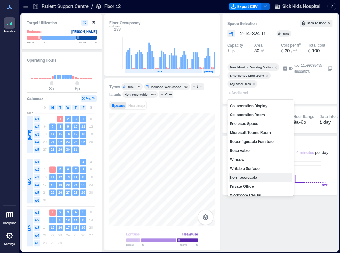
click at [243, 178] on div "Non-reservable" at bounding box center [260, 177] width 64 height 9
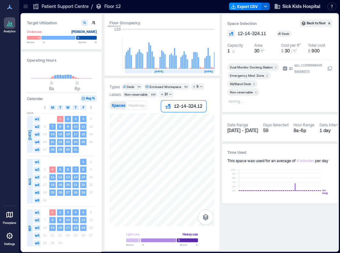
click at [166, 119] on div at bounding box center [161, 169] width 105 height 113
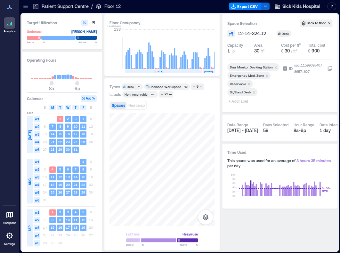
click at [247, 83] on icon "Remove Reservable" at bounding box center [249, 84] width 4 height 4
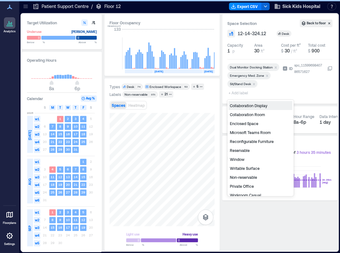
click at [239, 92] on span "+ Add label" at bounding box center [238, 92] width 23 height 9
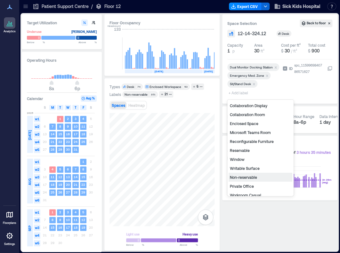
click at [244, 176] on div "Non-reservable" at bounding box center [260, 177] width 64 height 9
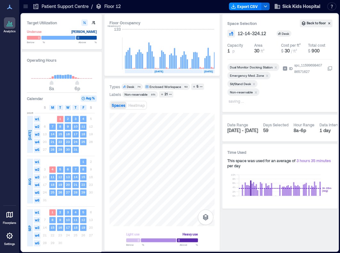
click at [25, 5] on icon at bounding box center [25, 6] width 6 height 6
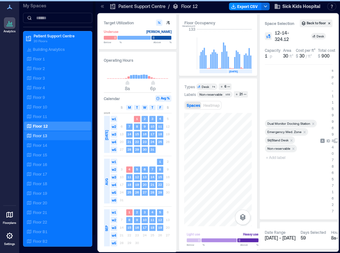
click at [49, 135] on div "Floor 13" at bounding box center [56, 135] width 62 height 6
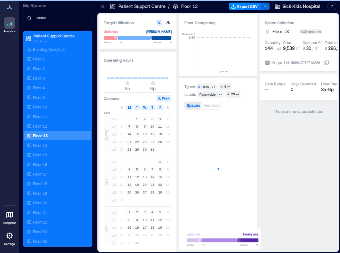
click at [103, 6] on icon at bounding box center [102, 6] width 6 height 6
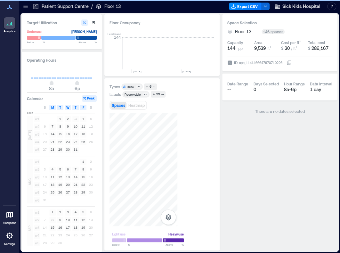
scroll to position [0, 1062]
